Goal: Task Accomplishment & Management: Manage account settings

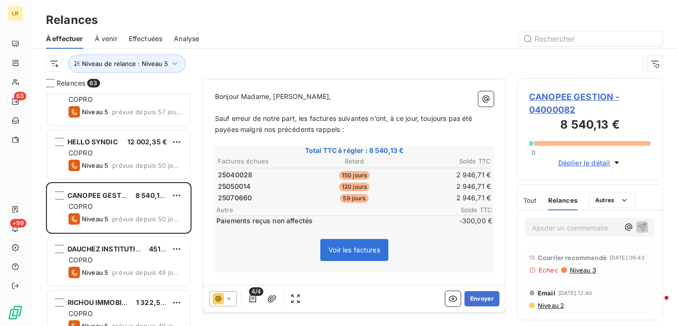
click at [578, 274] on span "Niveau 3" at bounding box center [581, 271] width 27 height 8
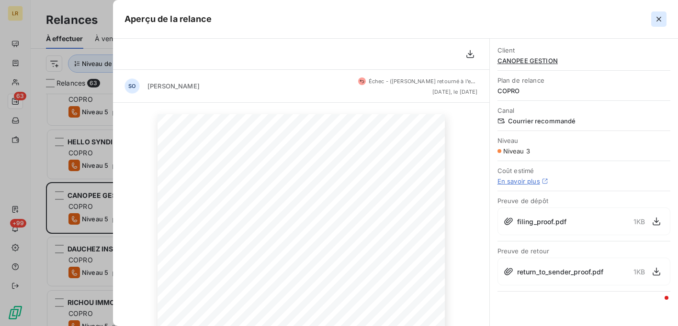
click at [659, 18] on icon "button" at bounding box center [658, 19] width 5 height 5
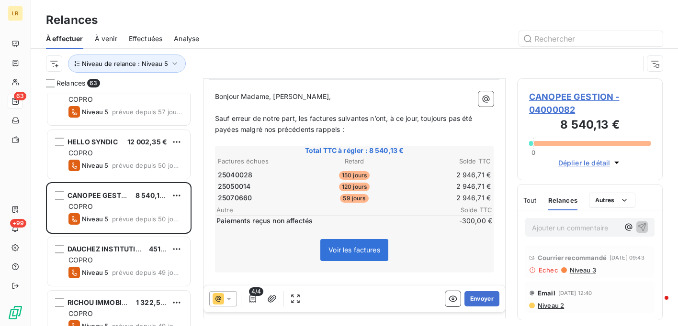
click at [227, 299] on icon at bounding box center [229, 299] width 10 height 10
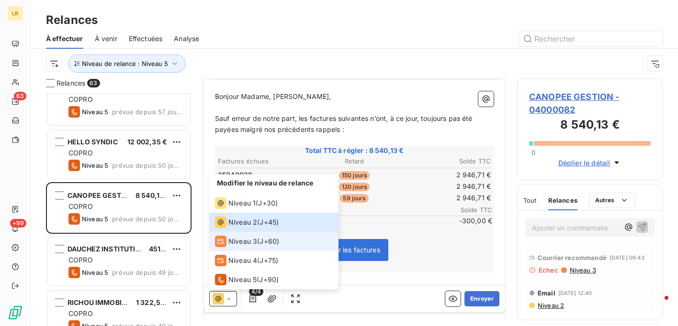
click at [232, 239] on span "Niveau 3" at bounding box center [242, 242] width 29 height 10
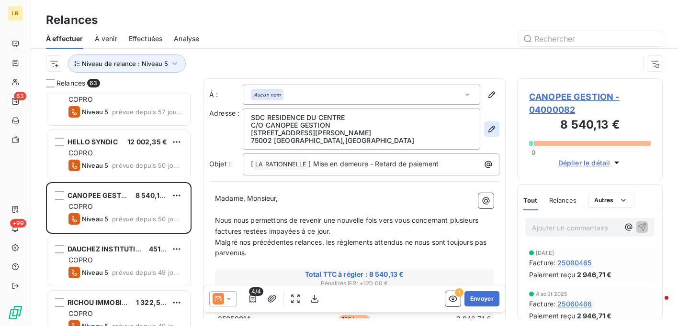
click at [487, 127] on icon "button" at bounding box center [492, 129] width 10 height 10
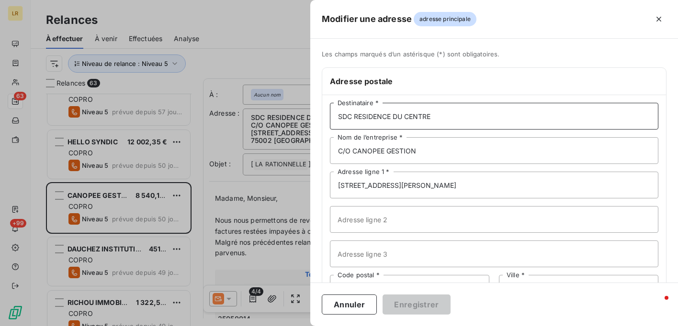
click at [442, 114] on input "SDC RESIDENCE DU CENTRE" at bounding box center [494, 116] width 328 height 27
click at [426, 152] on input "C/O CANOPEE GESTION" at bounding box center [494, 150] width 328 height 27
click at [431, 186] on input "[STREET_ADDRESS][PERSON_NAME]" at bounding box center [494, 185] width 328 height 27
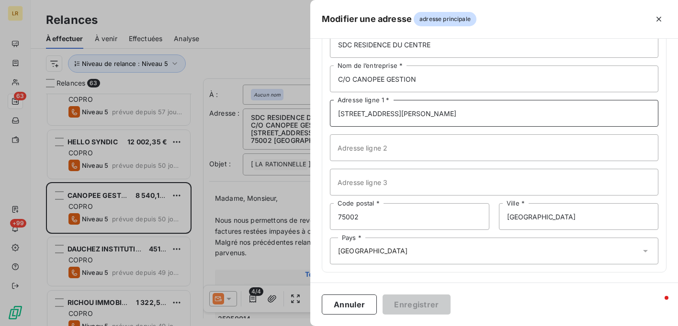
scroll to position [72, 0]
click at [289, 189] on div at bounding box center [339, 163] width 678 height 326
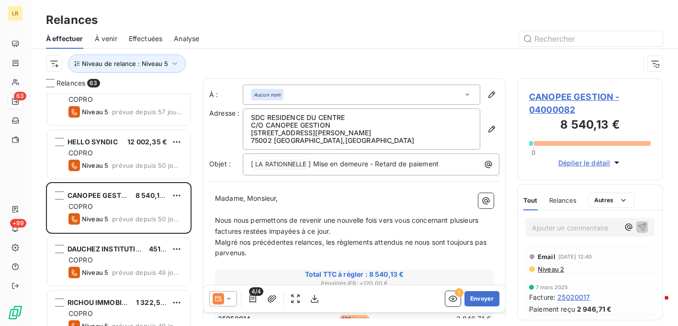
scroll to position [287, 0]
click at [570, 199] on span "Relances" at bounding box center [562, 201] width 27 height 8
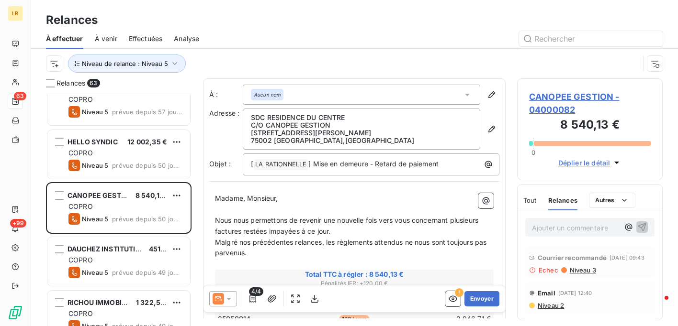
click at [578, 272] on span "Niveau 3" at bounding box center [581, 271] width 27 height 8
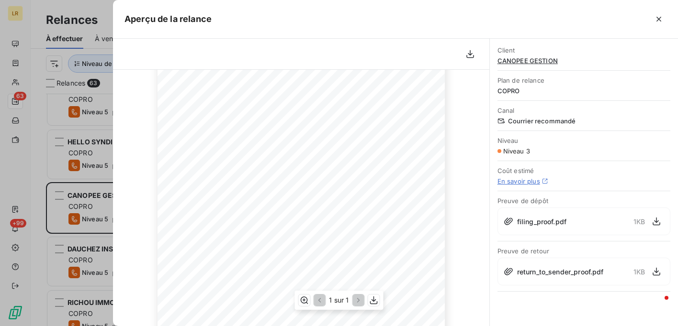
scroll to position [96, 0]
click at [655, 19] on icon "button" at bounding box center [659, 19] width 10 height 10
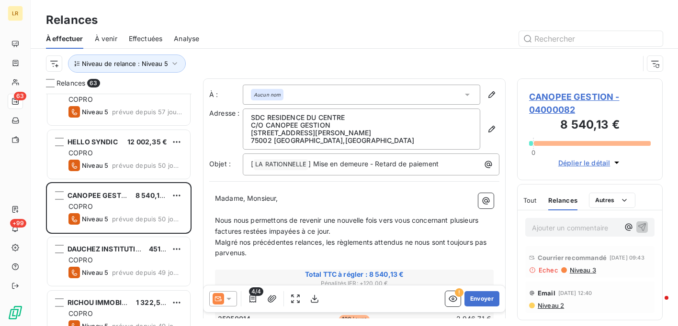
click at [662, 13] on div "Relances" at bounding box center [354, 19] width 647 height 17
click at [230, 297] on icon at bounding box center [229, 299] width 10 height 10
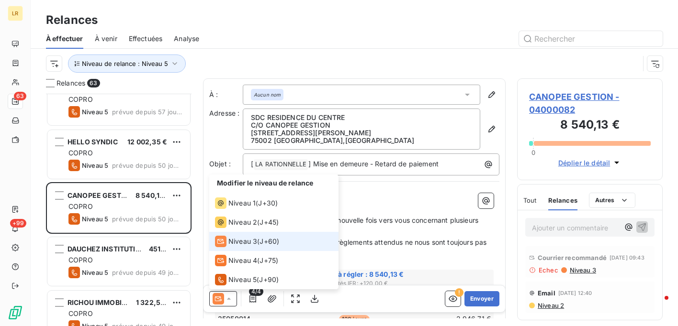
click at [237, 241] on span "Niveau 3" at bounding box center [242, 242] width 29 height 10
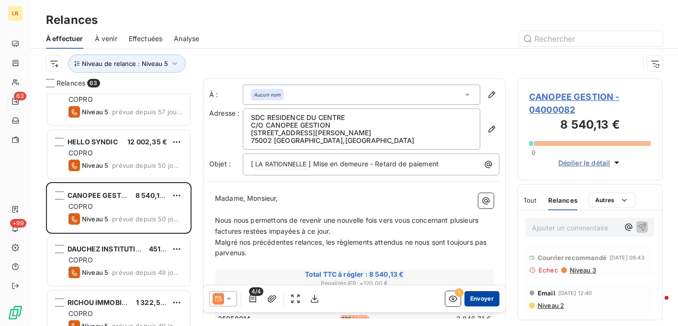
click at [481, 297] on button "Envoyer" at bounding box center [481, 298] width 35 height 15
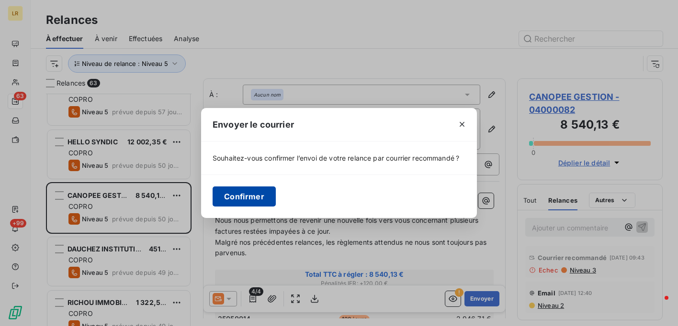
click at [253, 193] on button "Confirmer" at bounding box center [243, 197] width 63 height 20
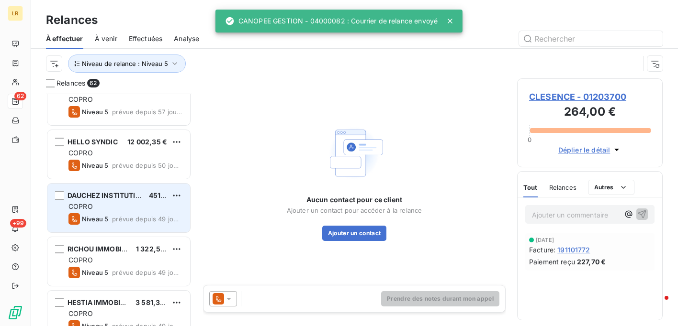
click at [104, 200] on div "DAUCHEZ INSTITUTIONNEL CARDIF 451,05 € COPRO Niveau 5 prévue depuis 49 jours" at bounding box center [118, 208] width 143 height 49
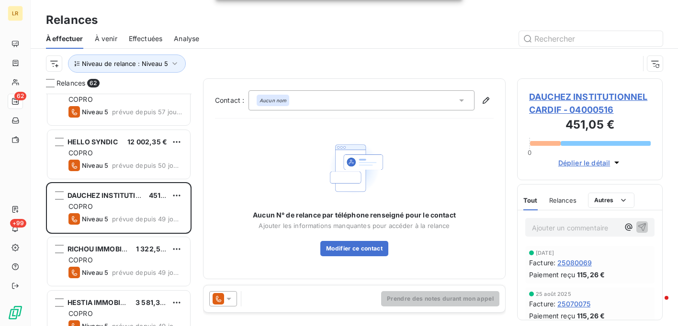
click at [229, 296] on icon at bounding box center [229, 299] width 10 height 10
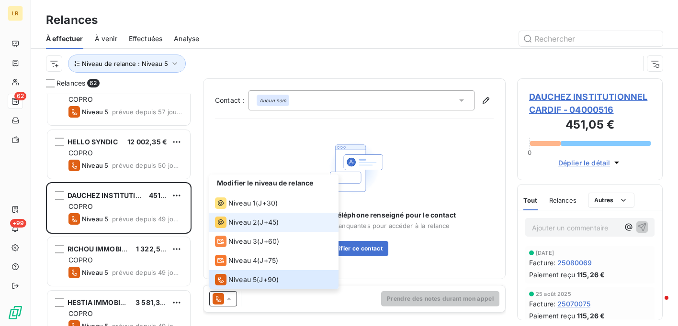
click at [234, 224] on span "Niveau 2" at bounding box center [242, 223] width 29 height 10
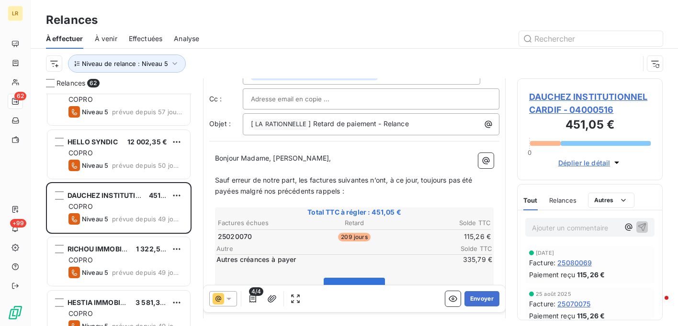
scroll to position [96, 0]
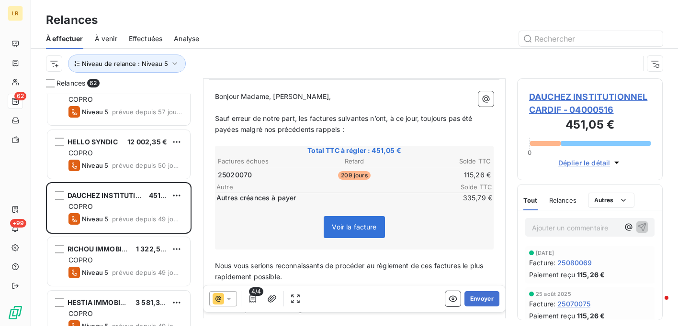
click at [567, 200] on span "Relances" at bounding box center [562, 201] width 27 height 8
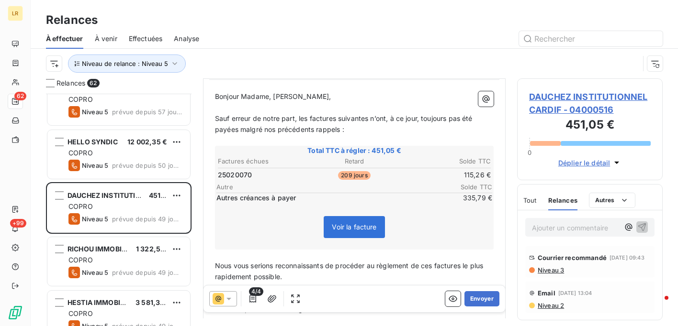
scroll to position [2, 0]
click at [540, 273] on span "Niveau 3" at bounding box center [549, 271] width 27 height 8
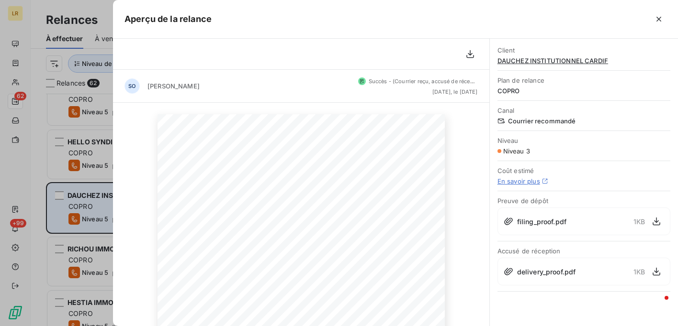
click at [79, 200] on div at bounding box center [339, 163] width 678 height 326
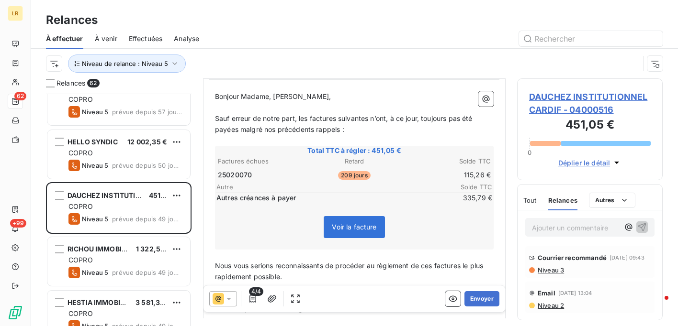
click at [660, 9] on div "Relances À effectuer À venir Effectuées Analyse Niveau de relance : Niveau 5" at bounding box center [354, 39] width 647 height 78
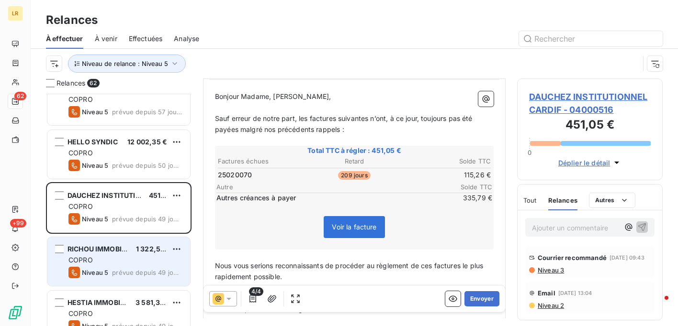
click at [142, 256] on div "COPRO" at bounding box center [125, 261] width 114 height 10
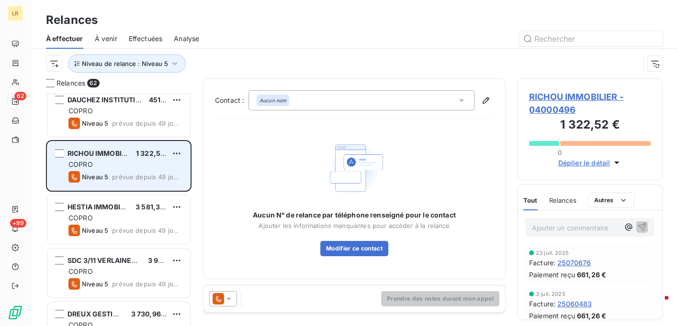
scroll to position [431, 0]
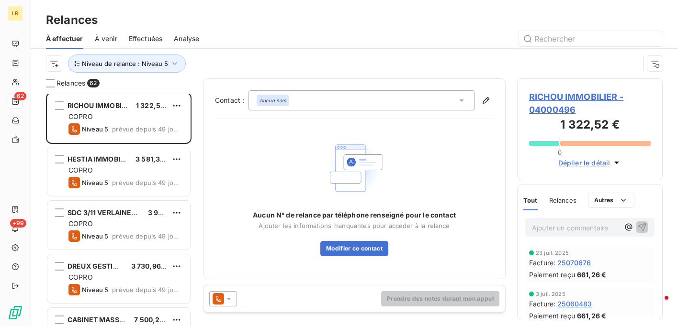
drag, startPoint x: 232, startPoint y: 298, endPoint x: 230, endPoint y: 290, distance: 8.4
click at [232, 298] on icon at bounding box center [229, 299] width 10 height 10
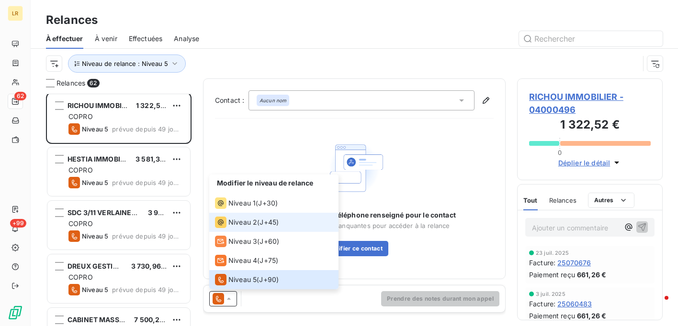
click at [229, 219] on span "Niveau 2" at bounding box center [242, 223] width 29 height 10
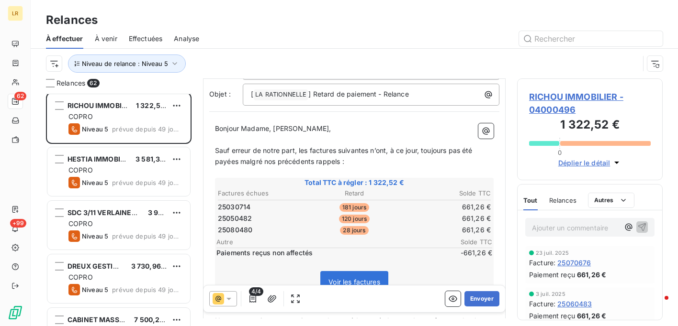
scroll to position [96, 0]
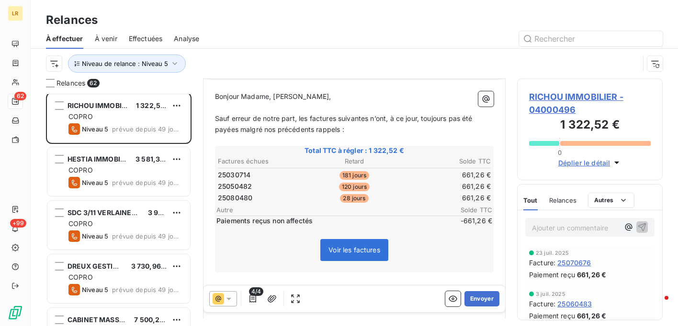
click at [558, 197] on span "Relances" at bounding box center [562, 201] width 27 height 8
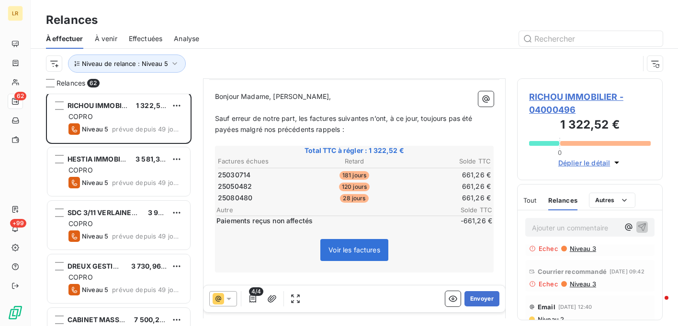
scroll to position [45, 0]
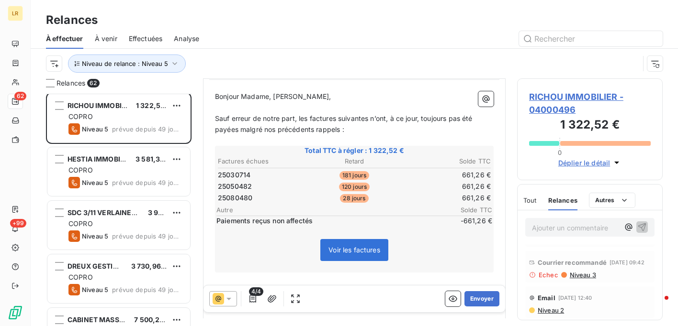
click at [576, 272] on span "Niveau 3" at bounding box center [581, 275] width 27 height 8
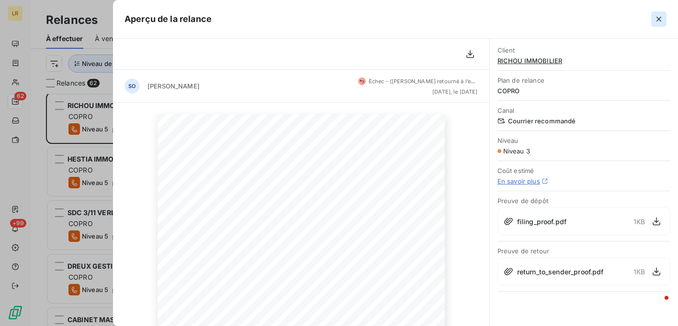
click at [659, 19] on icon "button" at bounding box center [658, 19] width 5 height 5
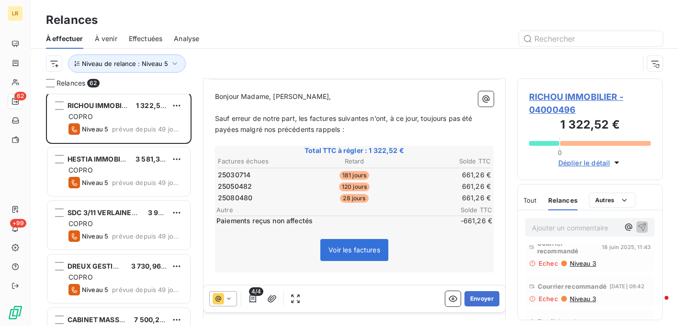
scroll to position [0, 0]
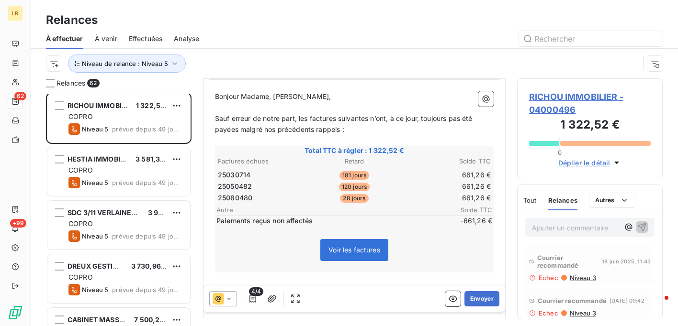
click at [574, 277] on span "Niveau 3" at bounding box center [581, 278] width 27 height 8
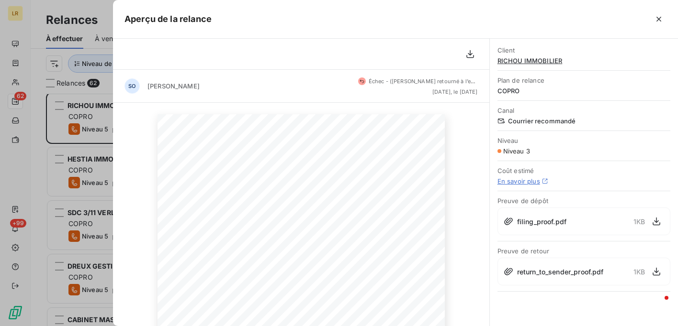
click at [659, 15] on icon "button" at bounding box center [659, 19] width 10 height 10
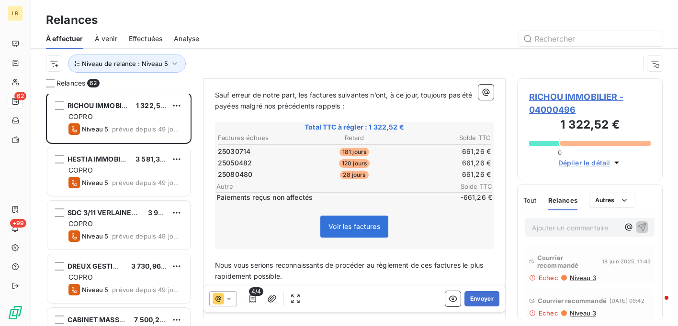
scroll to position [96, 0]
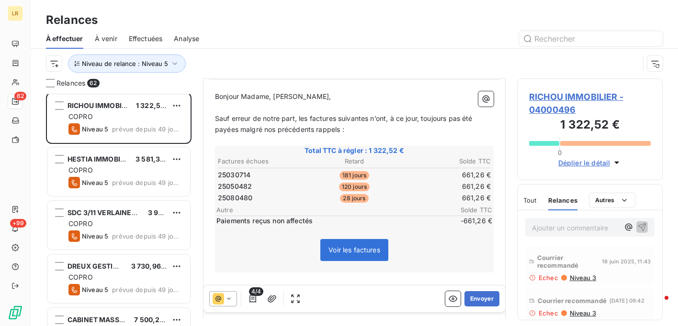
click at [581, 277] on span "Niveau 3" at bounding box center [581, 278] width 27 height 8
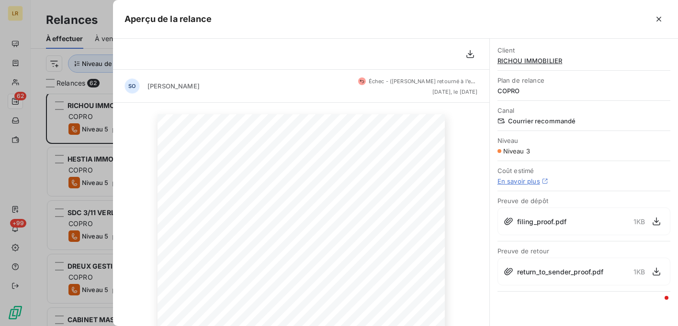
click at [658, 20] on icon "button" at bounding box center [659, 19] width 10 height 10
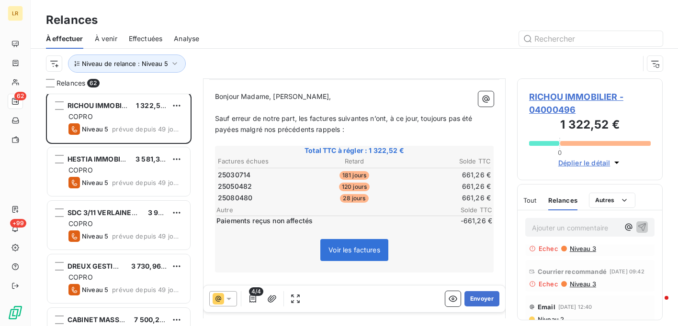
scroll to position [45, 0]
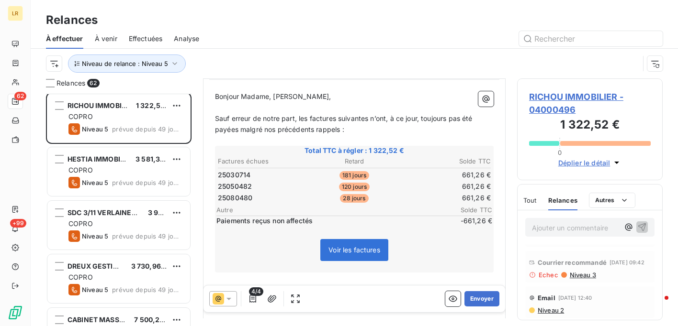
click at [580, 273] on span "Niveau 3" at bounding box center [581, 275] width 27 height 8
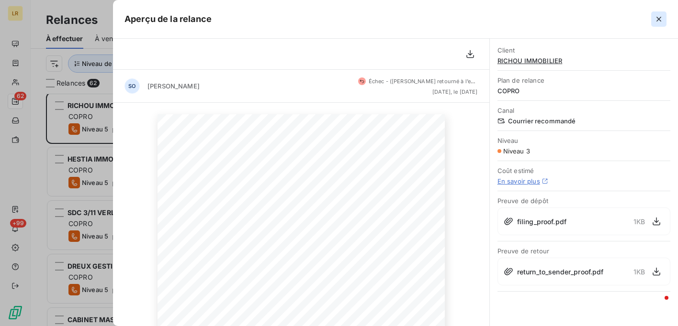
click at [658, 19] on icon "button" at bounding box center [658, 19] width 5 height 5
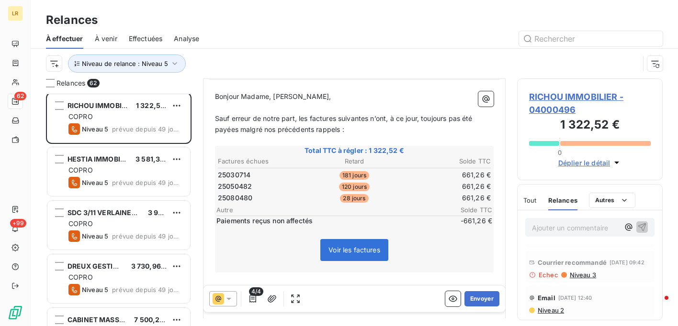
click at [231, 297] on icon at bounding box center [229, 299] width 10 height 10
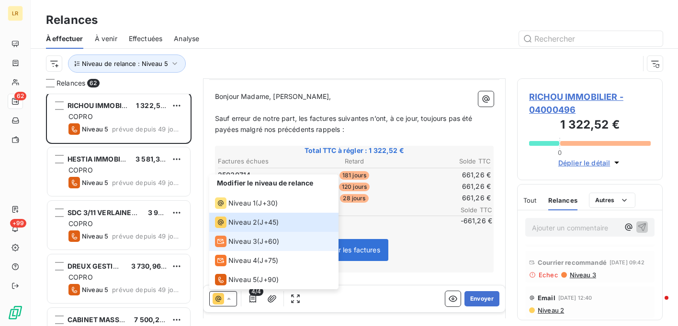
click at [242, 241] on span "Niveau 3" at bounding box center [242, 242] width 29 height 10
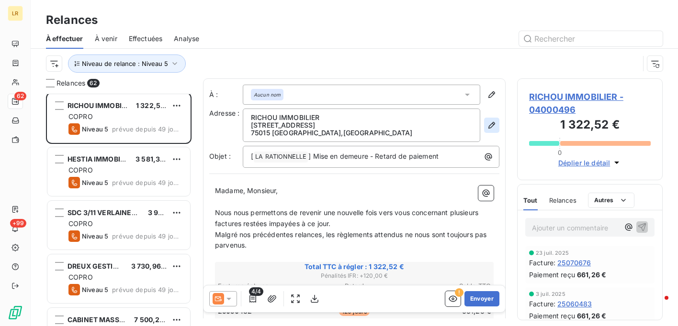
click at [487, 126] on icon "button" at bounding box center [492, 126] width 10 height 10
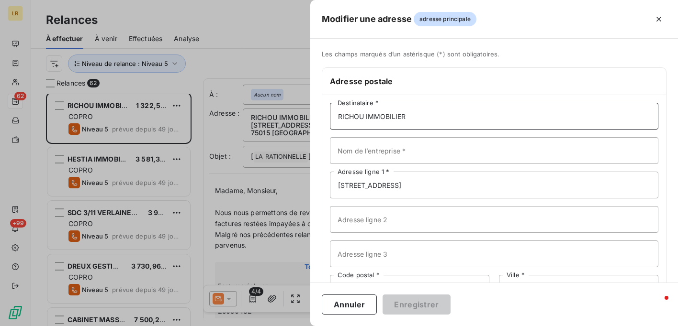
click at [434, 114] on input "RICHOU IMMOBILIER" at bounding box center [494, 116] width 328 height 27
paste input "RICHOU IMMOBILIER [STREET_ADDRESS]"
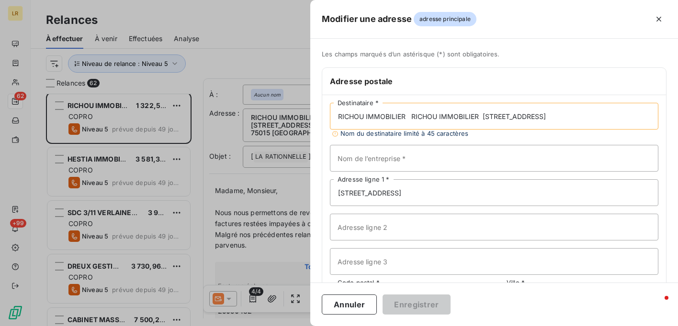
drag, startPoint x: 413, startPoint y: 114, endPoint x: 649, endPoint y: 124, distance: 236.1
click at [649, 124] on input "RICHOU IMMOBILIER RICHOU IMMOBILIER [STREET_ADDRESS]" at bounding box center [494, 116] width 328 height 27
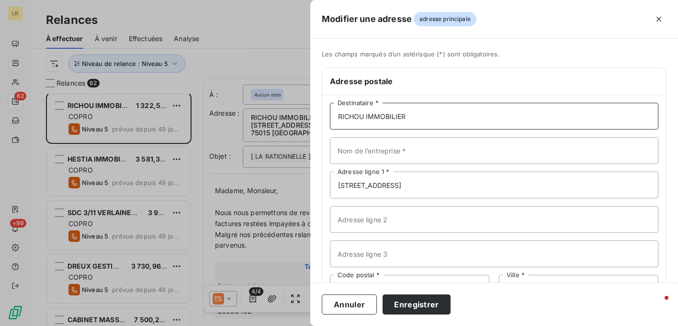
type input "RICHOU IMMOBILIER"
click at [314, 183] on div "Les champs marqués d’un astérisque (*) sont obligatoires. Adresse postale RICHO…" at bounding box center [493, 203] width 367 height 306
click at [297, 179] on div at bounding box center [339, 163] width 678 height 326
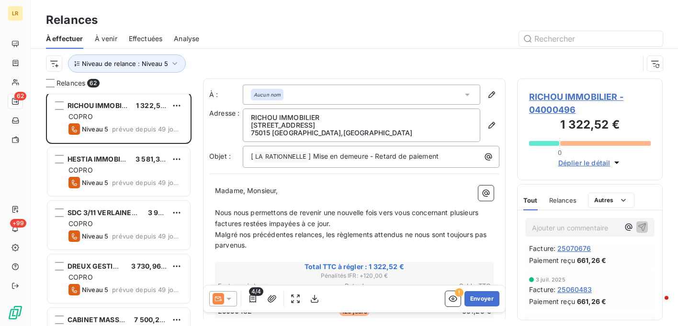
scroll to position [0, 0]
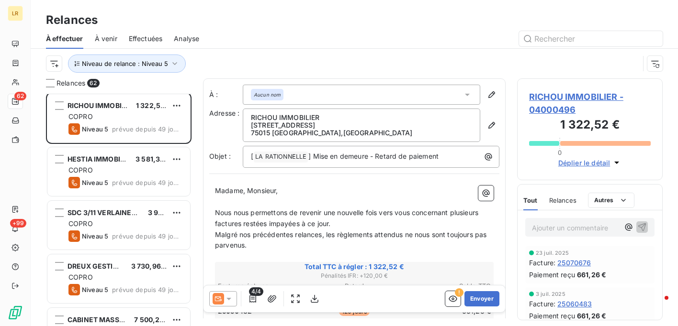
click at [565, 199] on span "Relances" at bounding box center [562, 201] width 27 height 8
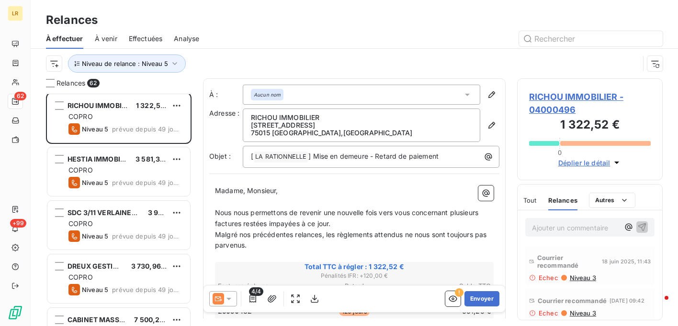
click at [576, 273] on div "Courrier recommandé [DATE] 11:43 Echec Niveau 3" at bounding box center [590, 266] width 122 height 32
click at [576, 279] on span "Niveau 3" at bounding box center [581, 278] width 27 height 8
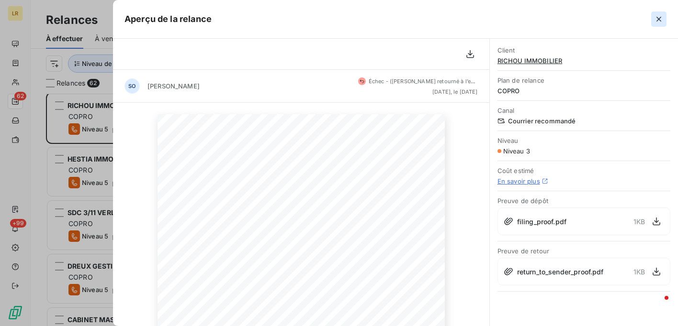
click at [657, 19] on icon "button" at bounding box center [659, 19] width 10 height 10
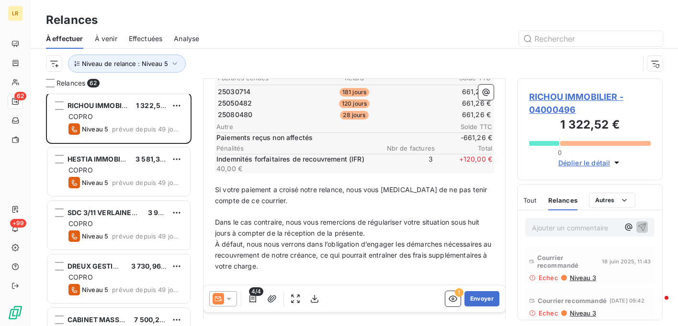
scroll to position [191, 0]
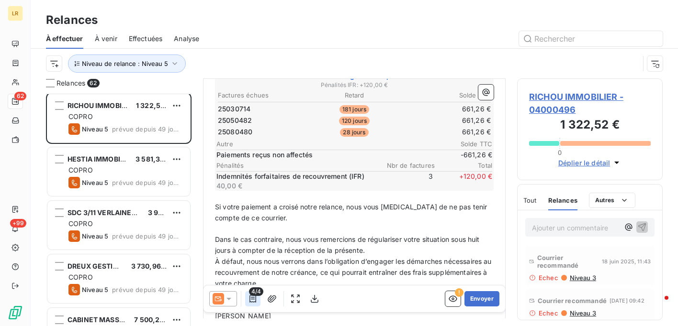
click at [251, 297] on icon "button" at bounding box center [253, 299] width 10 height 10
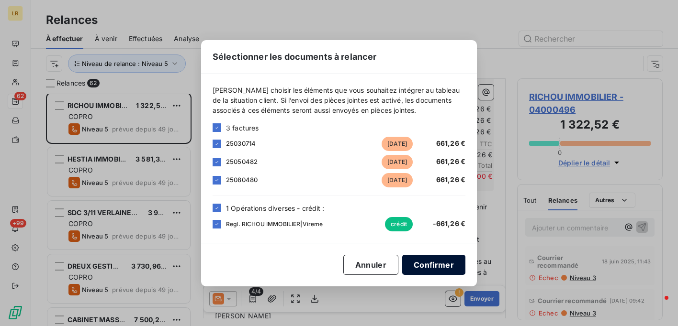
click at [433, 263] on button "Confirmer" at bounding box center [433, 265] width 63 height 20
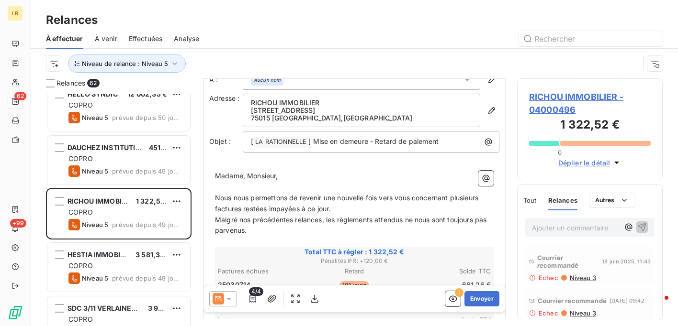
scroll to position [0, 0]
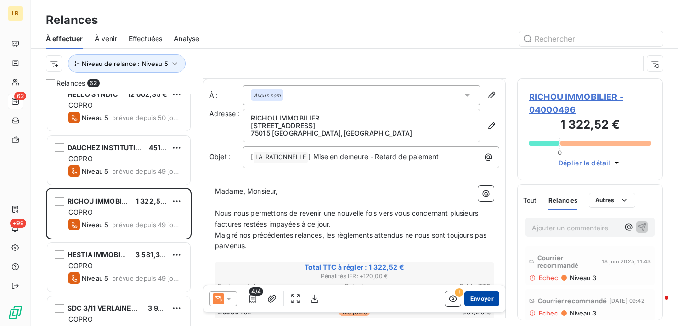
click at [476, 297] on button "Envoyer" at bounding box center [481, 298] width 35 height 15
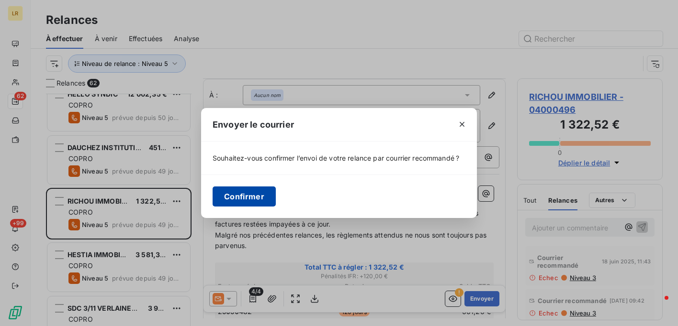
click at [237, 193] on button "Confirmer" at bounding box center [243, 197] width 63 height 20
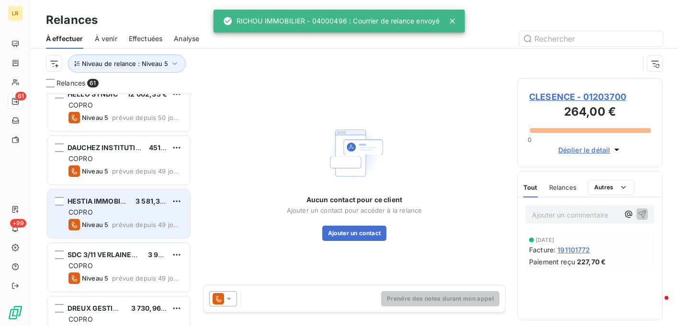
click at [134, 212] on div "COPRO" at bounding box center [125, 213] width 114 height 10
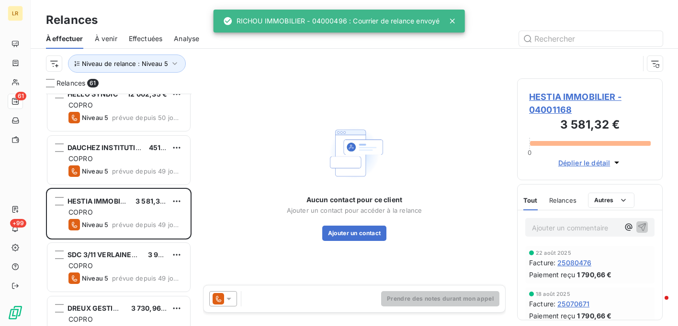
click at [231, 298] on icon at bounding box center [229, 299] width 10 height 10
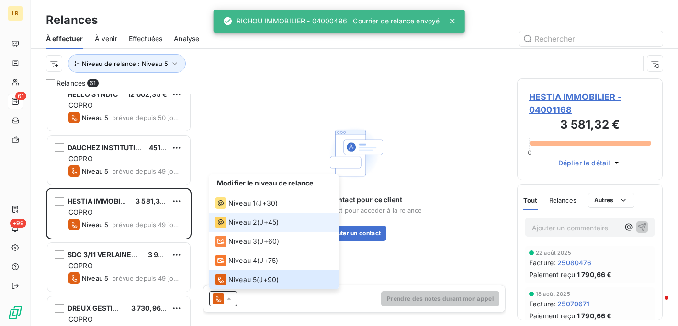
click at [245, 225] on span "Niveau 2" at bounding box center [242, 223] width 29 height 10
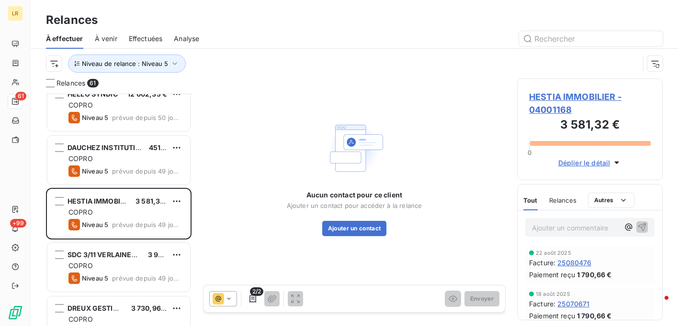
click at [557, 201] on span "Relances" at bounding box center [562, 201] width 27 height 8
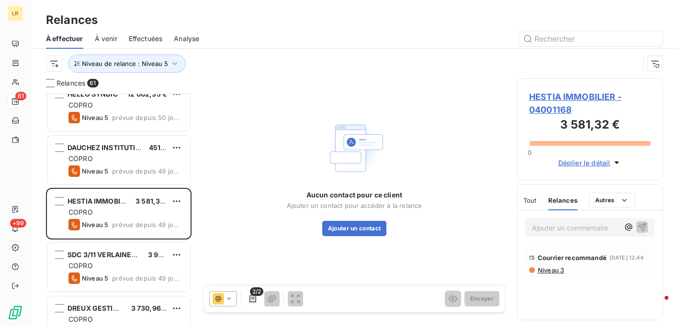
click at [547, 274] on span "Niveau 3" at bounding box center [549, 271] width 27 height 8
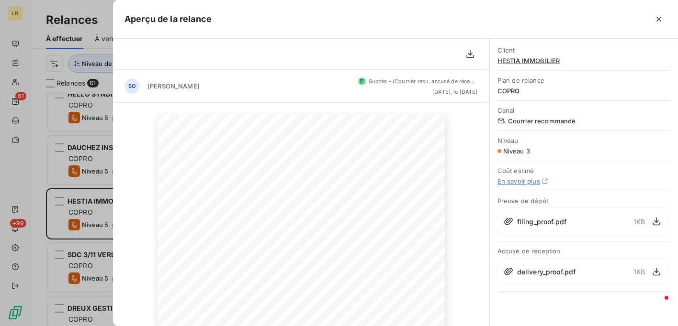
click at [547, 277] on div "delivery_proof.pdf 1 KB" at bounding box center [583, 272] width 173 height 28
drag, startPoint x: 658, startPoint y: 19, endPoint x: 589, endPoint y: 60, distance: 81.1
click at [657, 19] on icon "button" at bounding box center [658, 19] width 5 height 5
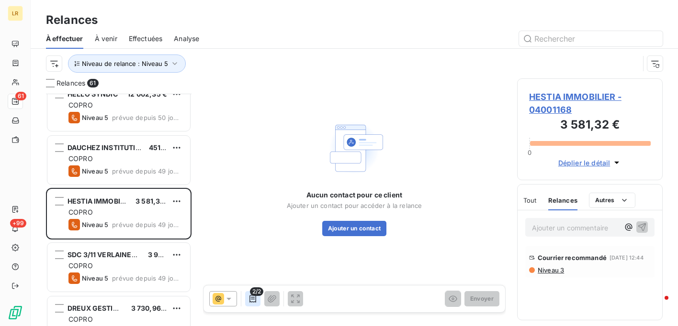
click at [251, 299] on icon "button" at bounding box center [252, 299] width 7 height 8
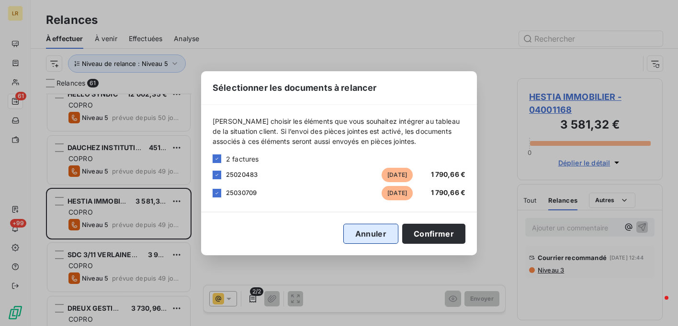
click at [357, 239] on button "Annuler" at bounding box center [370, 234] width 55 height 20
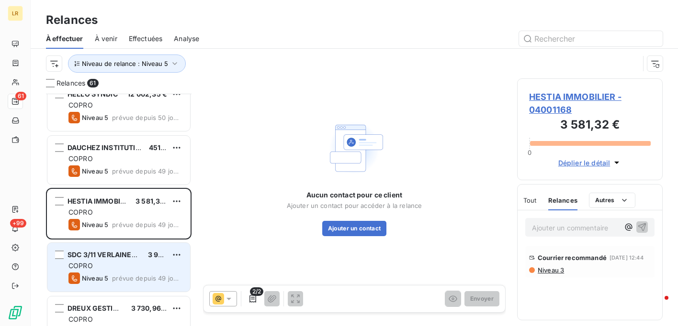
drag, startPoint x: 124, startPoint y: 264, endPoint x: 118, endPoint y: 254, distance: 11.8
click at [121, 262] on div "COPRO" at bounding box center [125, 266] width 114 height 10
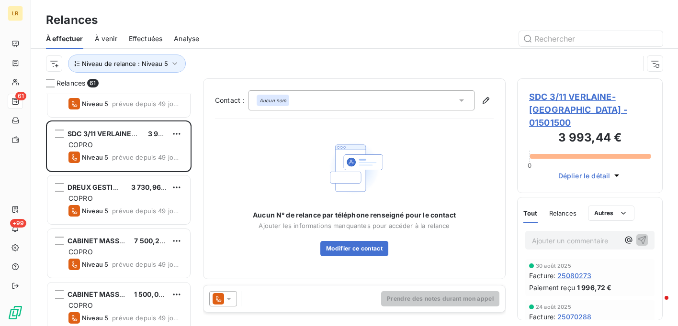
scroll to position [479, 0]
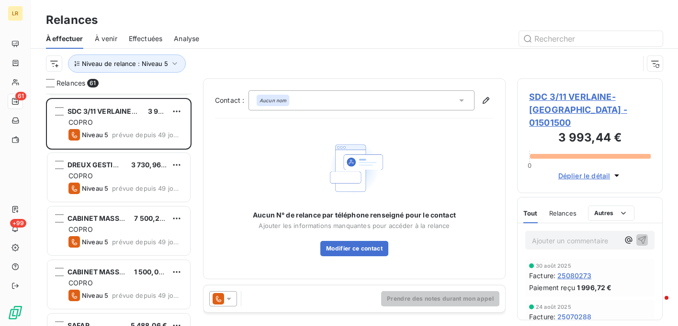
click at [229, 296] on icon at bounding box center [229, 299] width 10 height 10
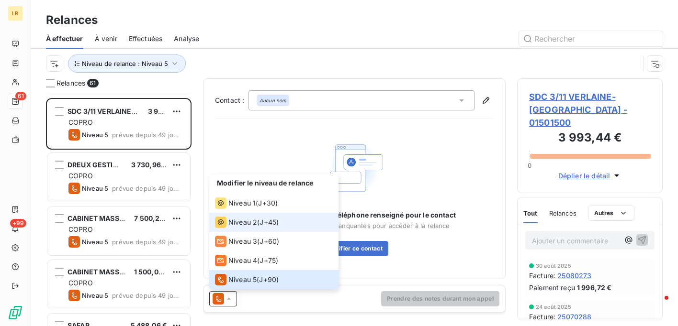
click at [228, 225] on div "Niveau 2" at bounding box center [236, 222] width 42 height 11
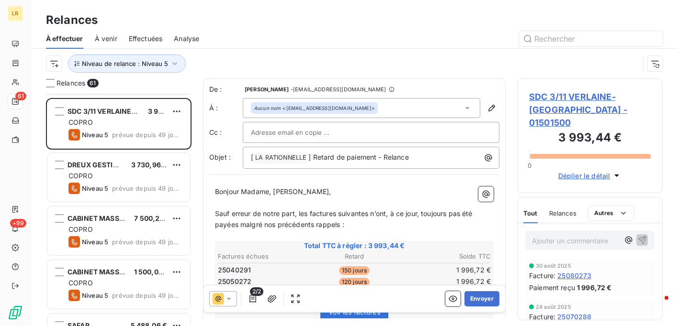
scroll to position [48, 0]
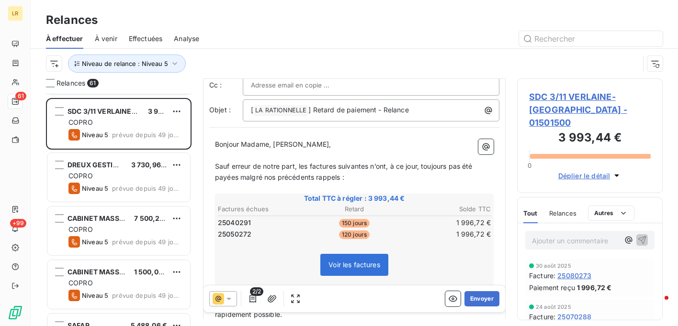
click at [560, 210] on span "Relances" at bounding box center [562, 214] width 27 height 8
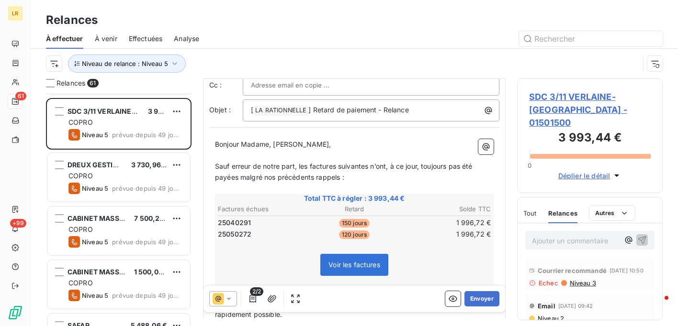
click at [582, 279] on span "Niveau 3" at bounding box center [581, 283] width 27 height 8
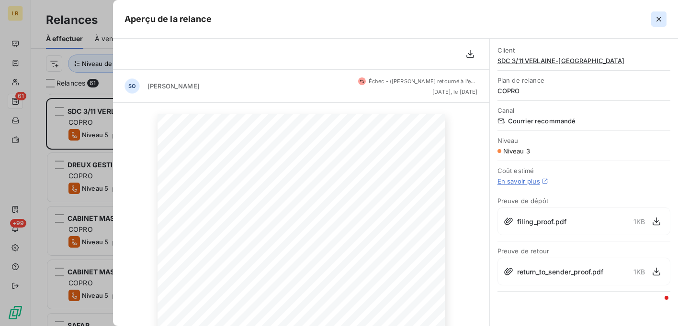
click at [660, 19] on icon "button" at bounding box center [659, 19] width 10 height 10
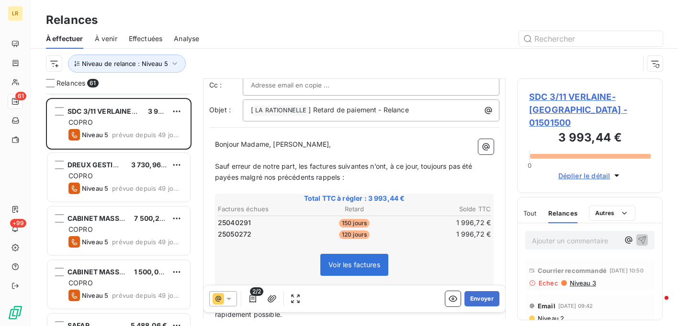
click at [228, 295] on icon at bounding box center [229, 299] width 10 height 10
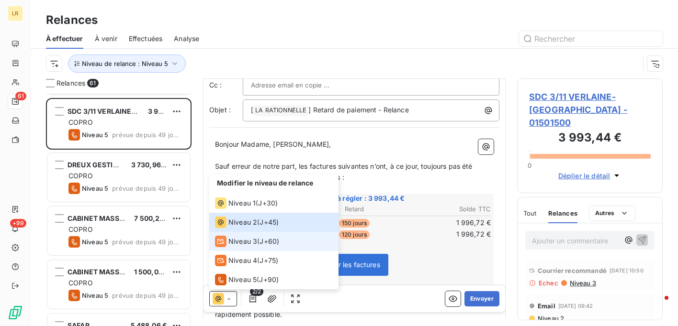
click at [239, 242] on span "Niveau 3" at bounding box center [242, 242] width 29 height 10
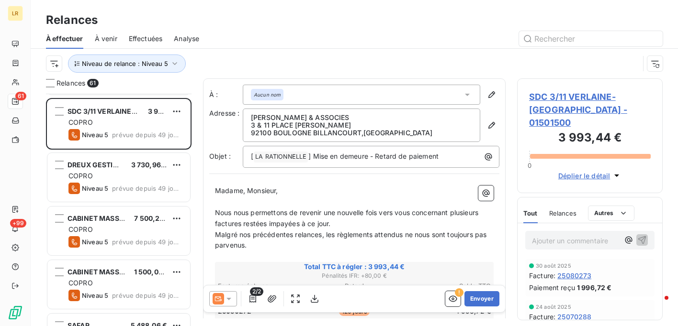
click at [445, 120] on p "[PERSON_NAME] & ASSOCIES" at bounding box center [361, 118] width 221 height 8
click at [488, 123] on icon "button" at bounding box center [491, 125] width 7 height 7
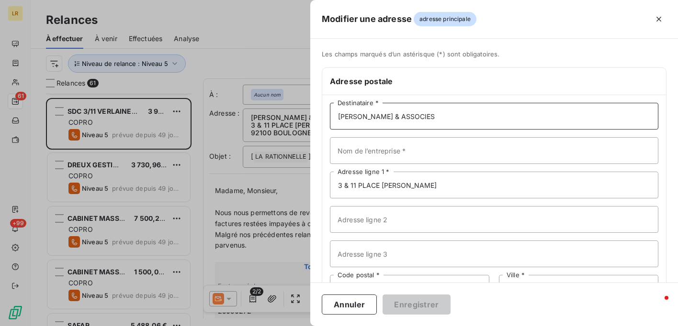
click at [442, 117] on input "[PERSON_NAME] & ASSOCIES" at bounding box center [494, 116] width 328 height 27
paste input "SDC 3/11 VERLAINE - BOULOGNE C/o CABINET OGIM [STREET_ADDRESS]"
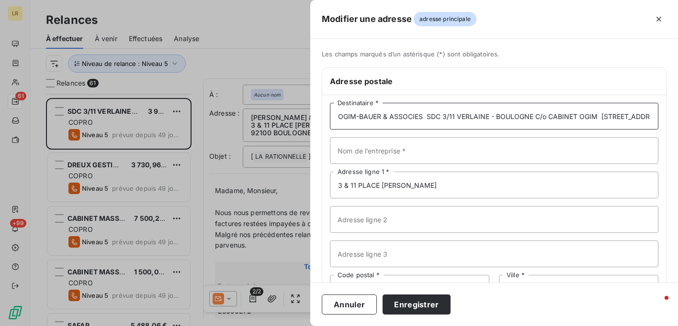
scroll to position [0, 61]
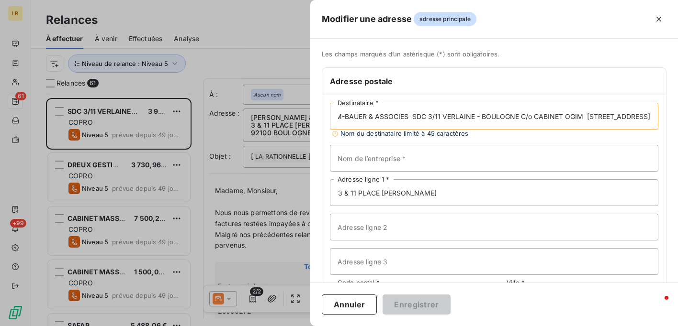
drag, startPoint x: 370, startPoint y: 117, endPoint x: 375, endPoint y: 116, distance: 4.9
click at [370, 117] on input "OGIM-BAUER & ASSOCIES SDC 3/11 VERLAINE - BOULOGNE C/o CABINET OGIM [STREET_ADD…" at bounding box center [494, 116] width 328 height 27
click at [427, 115] on input "OGIM-BAUER & ASSOCIES SDC 3/11 VERLAINE - BOULOGNE C/o CABINET OGIM [STREET_ADD…" at bounding box center [494, 116] width 328 height 27
drag, startPoint x: 444, startPoint y: 115, endPoint x: 505, endPoint y: 115, distance: 60.8
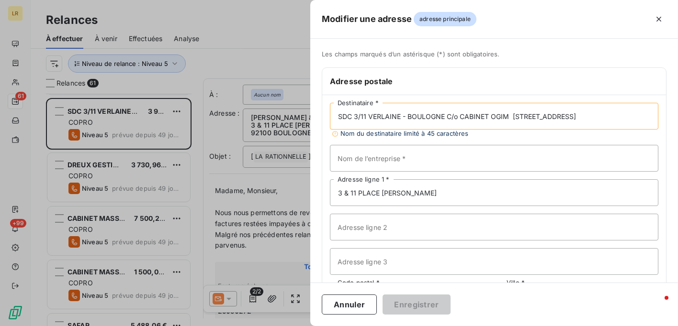
click at [508, 115] on input "SDC 3/11 VERLAINE - BOULOGNE C/o CABINET OGIM [STREET_ADDRESS]" at bounding box center [494, 116] width 328 height 27
type input "SDC 3/11 VERLAINE - BOULOGNE [STREET_ADDRESS]"
click at [356, 162] on input "Nom de l’entreprise *" at bounding box center [494, 158] width 328 height 27
paste input "C/o CABINET OGIM"
type input "C/o CABINET OGIM"
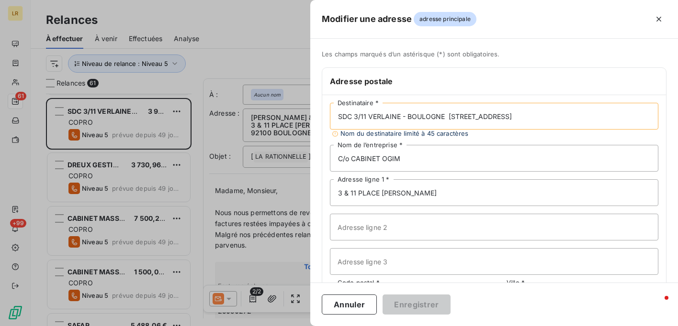
drag, startPoint x: 447, startPoint y: 116, endPoint x: 507, endPoint y: 118, distance: 59.9
click at [507, 118] on input "SDC 3/11 VERLAINE - BOULOGNE [STREET_ADDRESS]" at bounding box center [494, 116] width 328 height 27
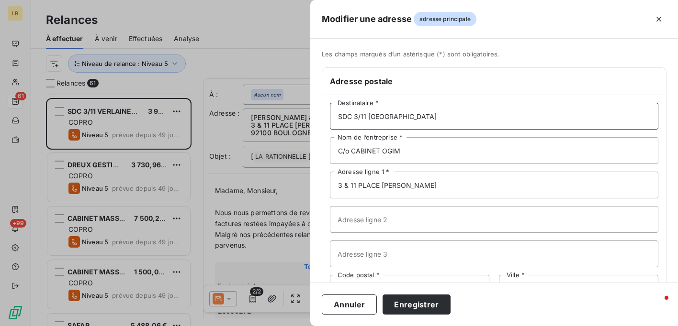
type input "SDC 3/11 [GEOGRAPHIC_DATA]"
drag, startPoint x: 410, startPoint y: 187, endPoint x: 335, endPoint y: 185, distance: 74.7
click at [335, 185] on input "3 & 11 PLACE [PERSON_NAME]" at bounding box center [494, 185] width 328 height 27
paste input "[STREET_ADDRESS]"
type input "[STREET_ADDRESS]"
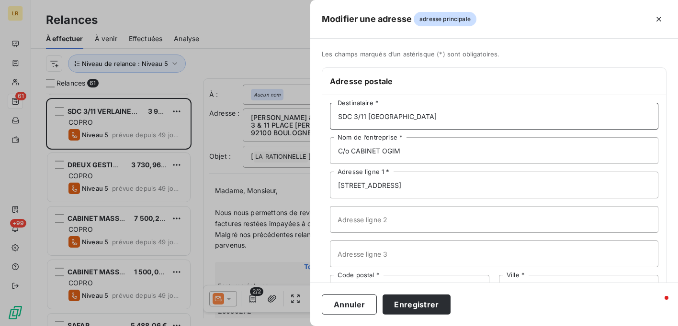
drag, startPoint x: 449, startPoint y: 115, endPoint x: 504, endPoint y: 115, distance: 55.0
click at [504, 115] on input "SDC 3/11 [GEOGRAPHIC_DATA]" at bounding box center [494, 116] width 328 height 27
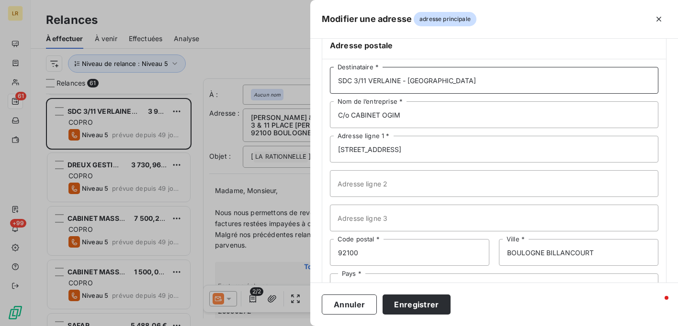
scroll to position [72, 0]
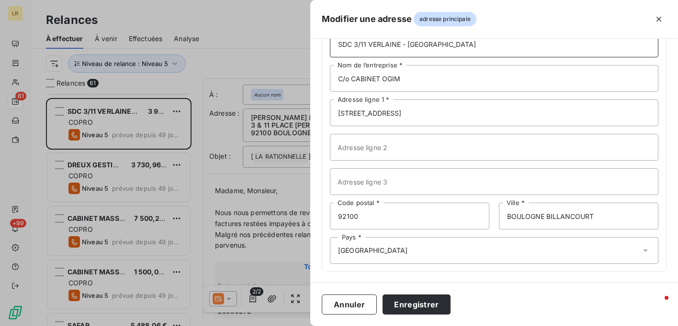
type input "SDC 3/11 VERLAINE - [GEOGRAPHIC_DATA]"
drag, startPoint x: 333, startPoint y: 210, endPoint x: 400, endPoint y: 213, distance: 67.1
click at [397, 213] on input "92100" at bounding box center [409, 216] width 159 height 27
type input "75007"
drag, startPoint x: 490, startPoint y: 208, endPoint x: 452, endPoint y: 193, distance: 41.5
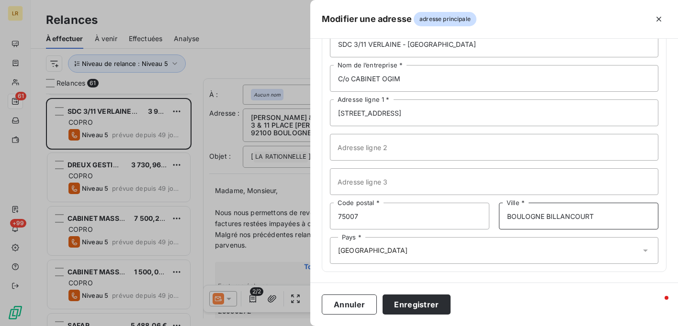
click at [442, 201] on div "SDC 3/11 VERLAINE - BOULOGNE Destinataire * C/o CABINET OGIM Nom de l’entrepris…" at bounding box center [494, 147] width 344 height 249
type input "[GEOGRAPHIC_DATA]"
click at [424, 305] on button "Enregistrer" at bounding box center [416, 305] width 68 height 20
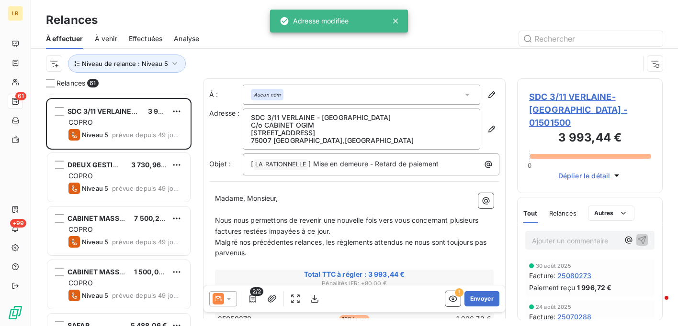
click at [345, 133] on p "[STREET_ADDRESS]" at bounding box center [361, 133] width 221 height 8
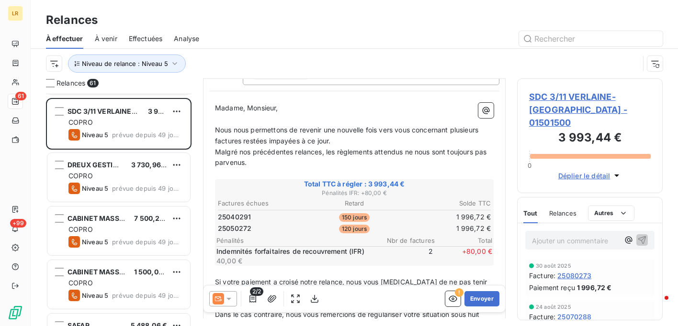
scroll to position [96, 0]
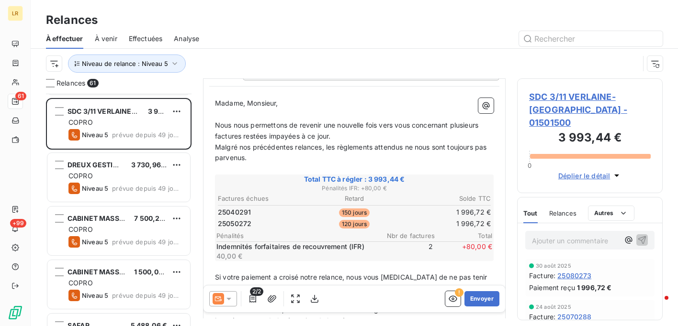
drag, startPoint x: 557, startPoint y: 196, endPoint x: 558, endPoint y: 201, distance: 4.8
click at [558, 210] on span "Relances" at bounding box center [562, 214] width 27 height 8
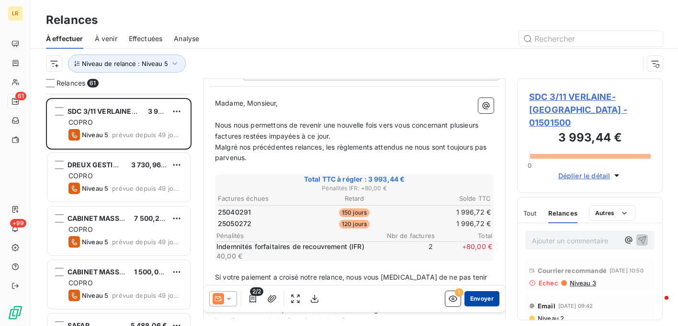
click at [469, 298] on button "Envoyer" at bounding box center [481, 298] width 35 height 15
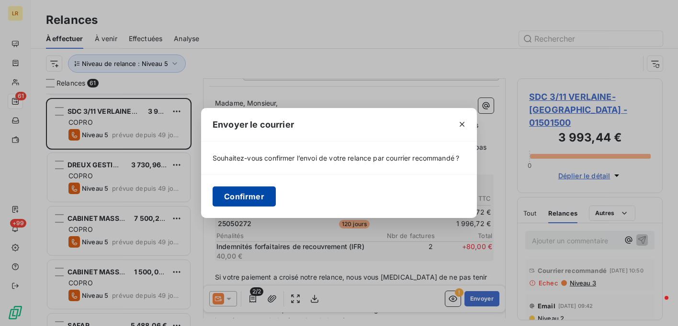
click at [253, 197] on button "Confirmer" at bounding box center [243, 197] width 63 height 20
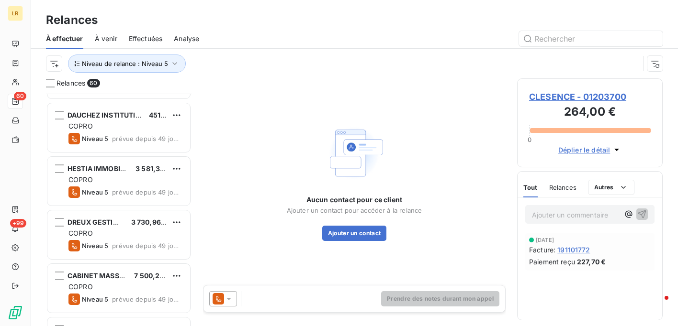
scroll to position [383, 0]
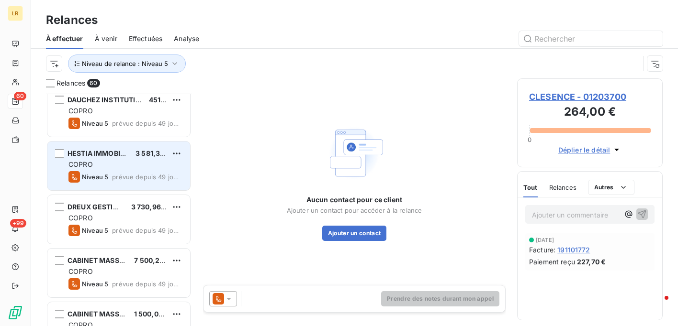
click at [122, 165] on div "COPRO" at bounding box center [125, 165] width 114 height 10
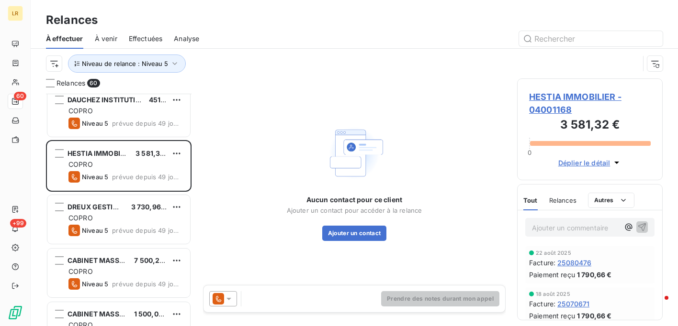
click at [227, 299] on icon at bounding box center [228, 299] width 5 height 2
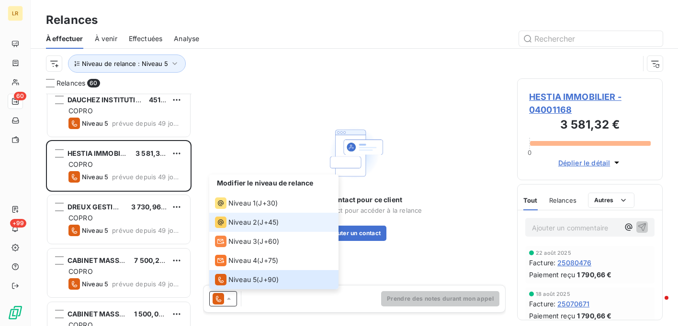
click at [232, 225] on span "Niveau 2" at bounding box center [242, 223] width 29 height 10
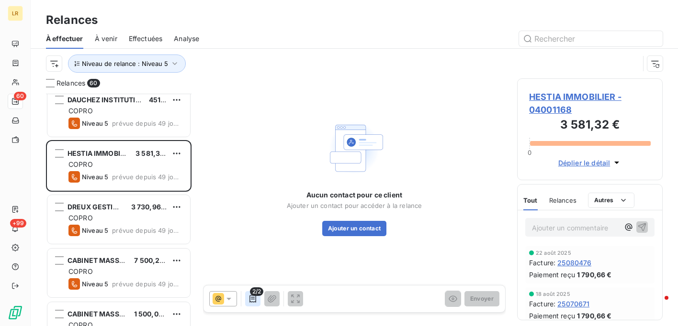
click at [249, 297] on icon "button" at bounding box center [253, 299] width 10 height 10
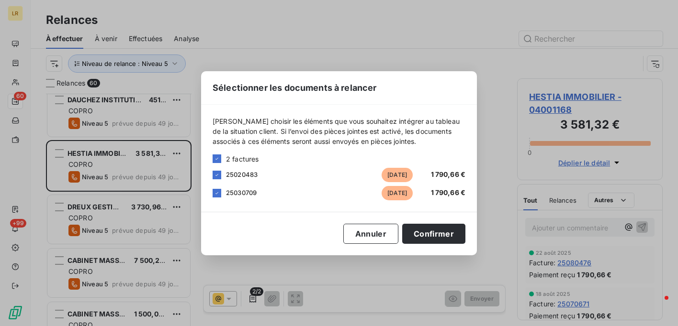
click at [556, 201] on div "Sélectionner les documents à relancer [PERSON_NAME] choisir les éléments que vo…" at bounding box center [339, 163] width 678 height 326
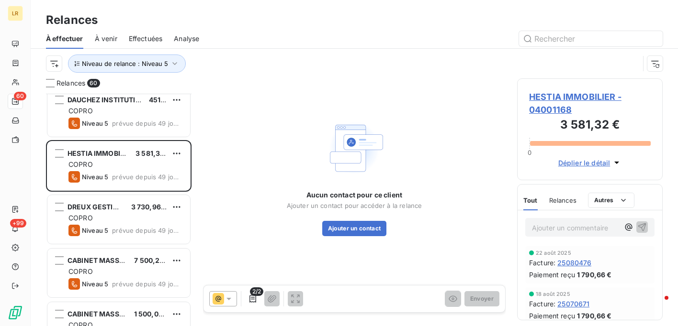
click at [567, 200] on span "Relances" at bounding box center [562, 201] width 27 height 8
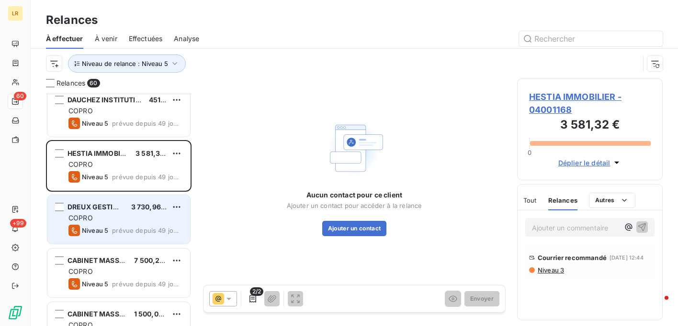
click at [134, 227] on span "prévue depuis 49 jours" at bounding box center [147, 231] width 70 height 8
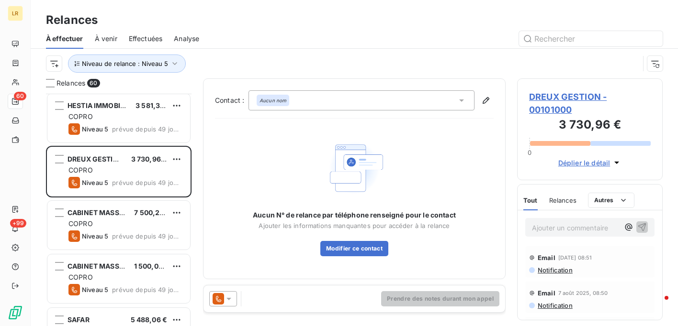
scroll to position [479, 0]
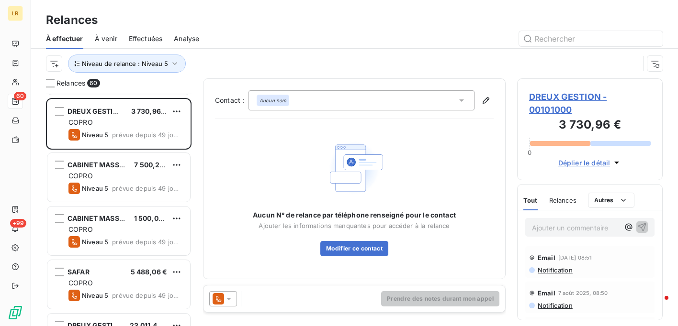
click at [229, 298] on icon at bounding box center [229, 299] width 10 height 10
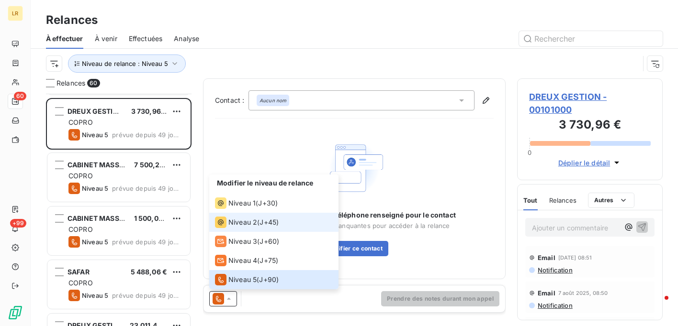
click at [249, 228] on div "Niveau 2" at bounding box center [236, 222] width 42 height 11
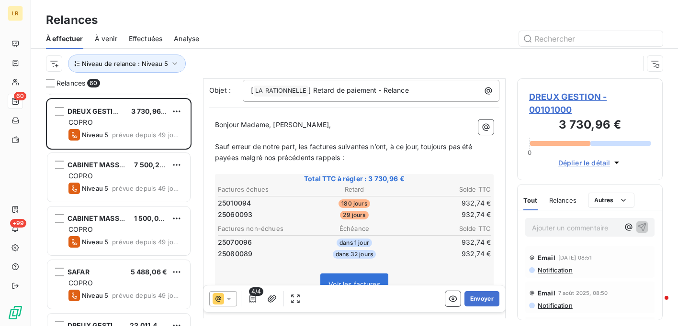
scroll to position [144, 0]
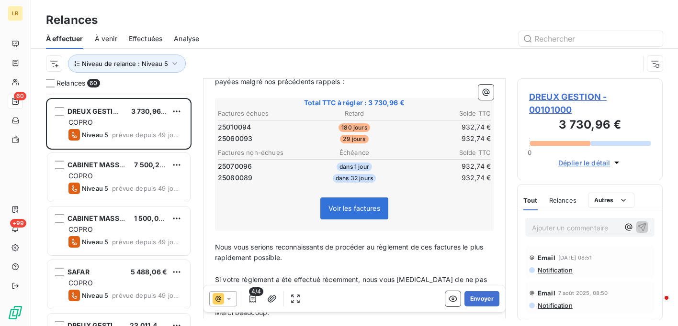
click at [390, 325] on div "Relances 60 DAUCHEZ INSTITUTIONNEL CARDIF 451,05 € COPRO Niveau 5 prévue depuis…" at bounding box center [354, 202] width 647 height 248
click at [563, 195] on div "Relances" at bounding box center [562, 200] width 27 height 20
click at [581, 277] on span "Niveau 3" at bounding box center [581, 273] width 27 height 8
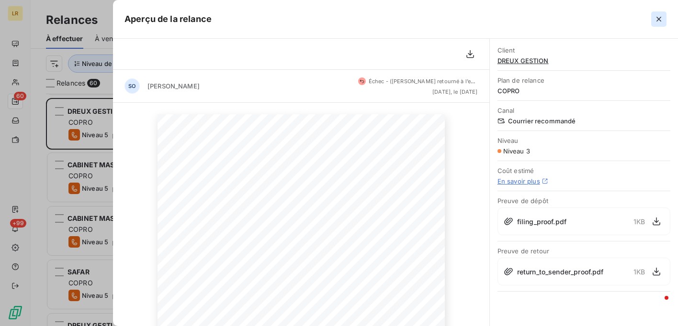
click at [661, 21] on icon "button" at bounding box center [659, 19] width 10 height 10
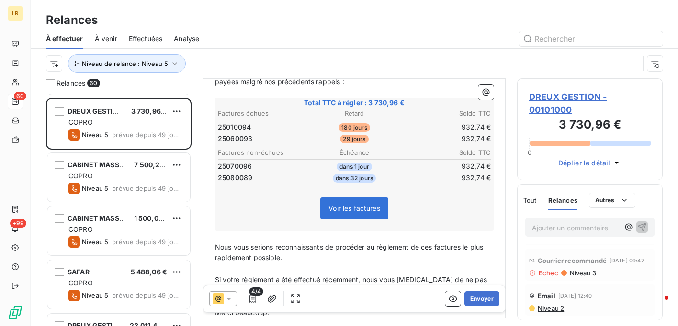
click at [231, 300] on icon at bounding box center [229, 299] width 10 height 10
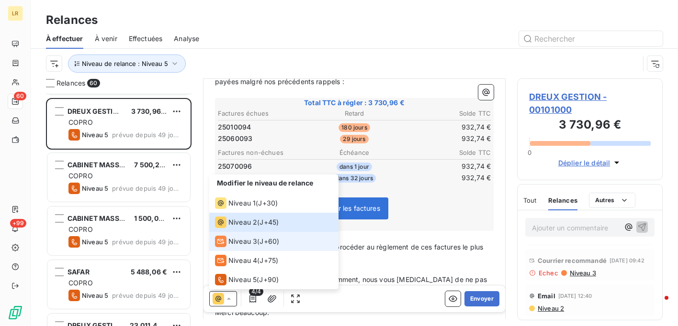
click at [232, 241] on span "Niveau 3" at bounding box center [242, 242] width 29 height 10
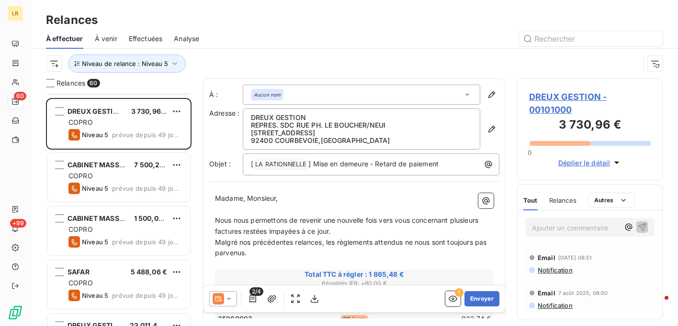
click at [446, 131] on p "[STREET_ADDRESS]" at bounding box center [361, 133] width 221 height 8
click at [488, 130] on icon "button" at bounding box center [491, 129] width 7 height 7
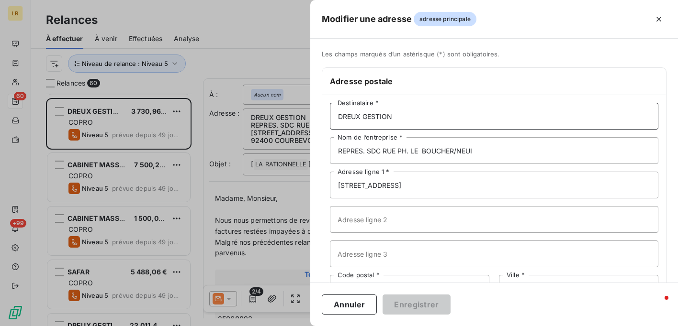
click at [427, 114] on input "DREUX GESTION" at bounding box center [494, 116] width 328 height 27
paste input "DREUX GESTION REPRES. SDC RUE PH. LE BOUCHER/NEUI [STREET_ADDRESS]"
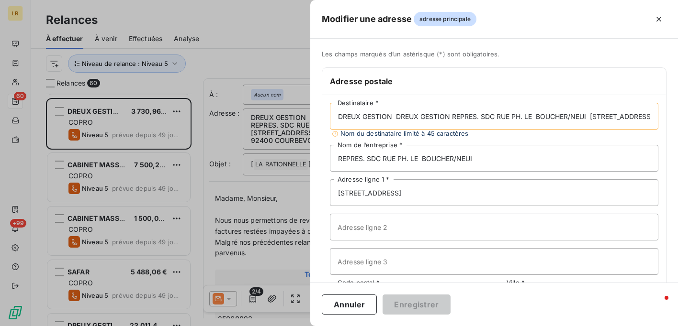
scroll to position [0, 98]
drag, startPoint x: 353, startPoint y: 116, endPoint x: 692, endPoint y: 120, distance: 339.3
click at [677, 120] on html "LR 60 +99 Relances À effectuer À venir Effectuées Analyse Niveau de relance : N…" at bounding box center [339, 163] width 678 height 326
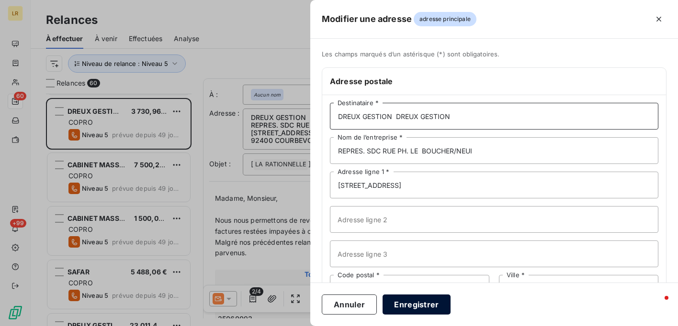
type input "DREUX GESTION DREUX GESTION"
click at [418, 305] on button "Enregistrer" at bounding box center [416, 305] width 68 height 20
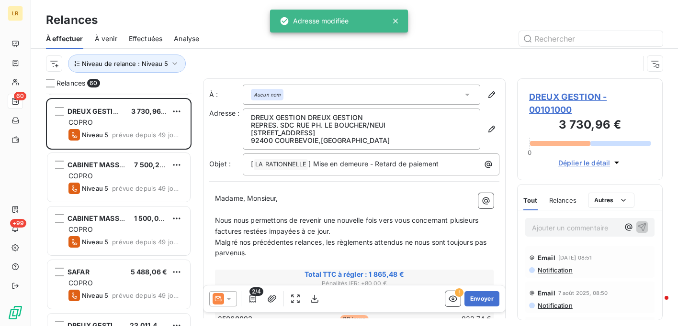
click at [555, 271] on span "Notification" at bounding box center [554, 271] width 36 height 8
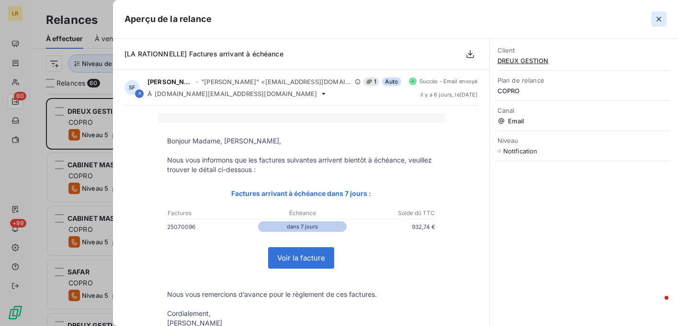
click at [658, 18] on icon "button" at bounding box center [659, 19] width 10 height 10
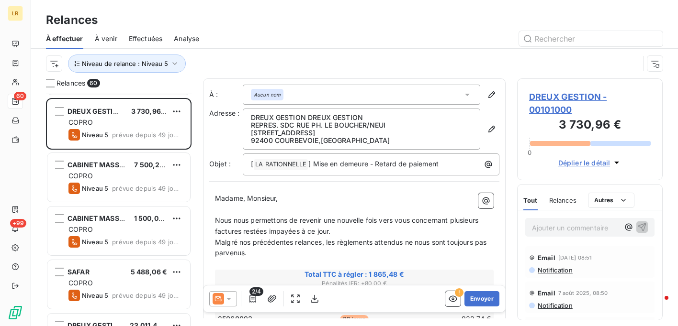
click at [562, 200] on span "Relances" at bounding box center [562, 201] width 27 height 8
click at [559, 198] on span "Relances" at bounding box center [562, 201] width 29 height 8
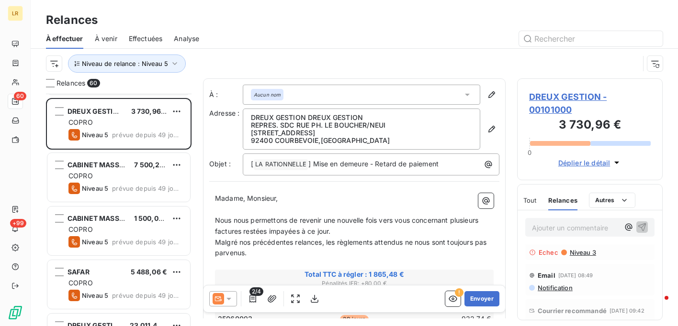
scroll to position [191, 0]
click at [572, 260] on span "Niveau 3" at bounding box center [581, 256] width 27 height 8
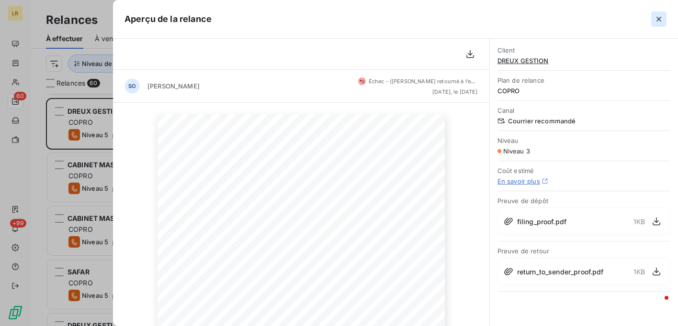
click at [657, 17] on icon "button" at bounding box center [659, 19] width 10 height 10
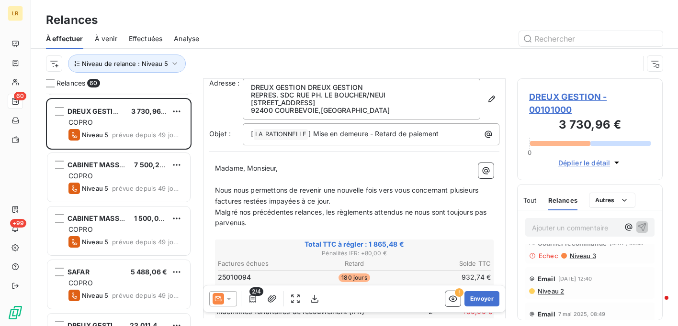
scroll to position [96, 0]
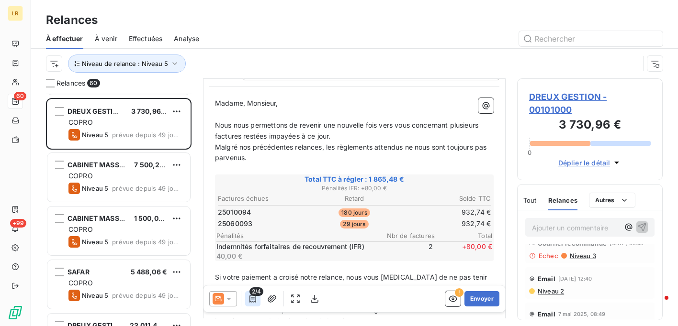
click at [251, 301] on icon "button" at bounding box center [253, 299] width 10 height 10
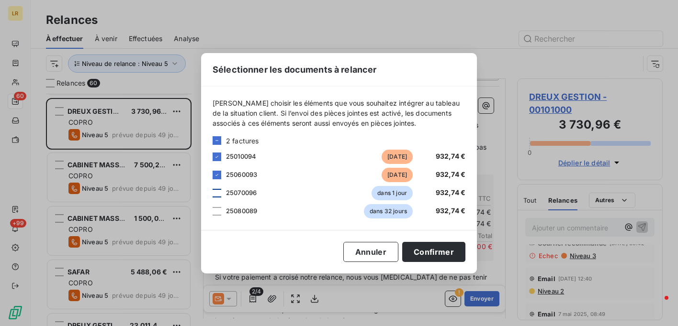
click at [216, 193] on div at bounding box center [216, 193] width 9 height 9
click at [434, 251] on button "Confirmer" at bounding box center [433, 252] width 63 height 20
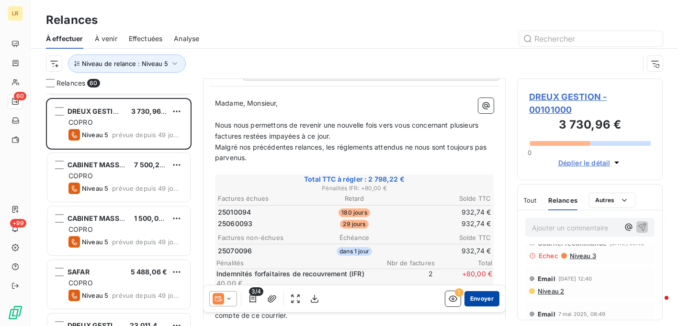
click at [474, 300] on button "Envoyer" at bounding box center [481, 298] width 35 height 15
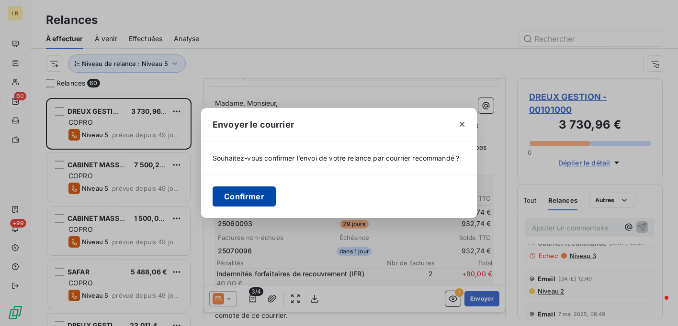
click at [249, 196] on button "Confirmer" at bounding box center [243, 197] width 63 height 20
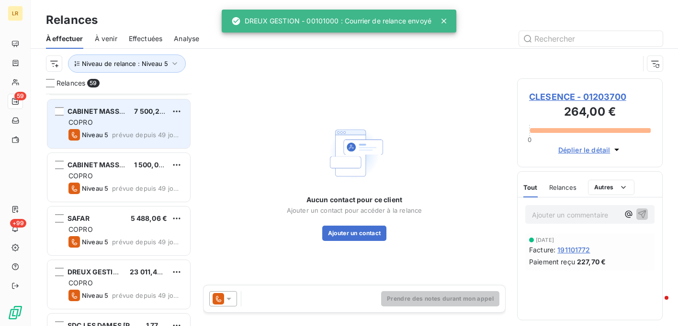
click at [121, 120] on div "COPRO" at bounding box center [125, 123] width 114 height 10
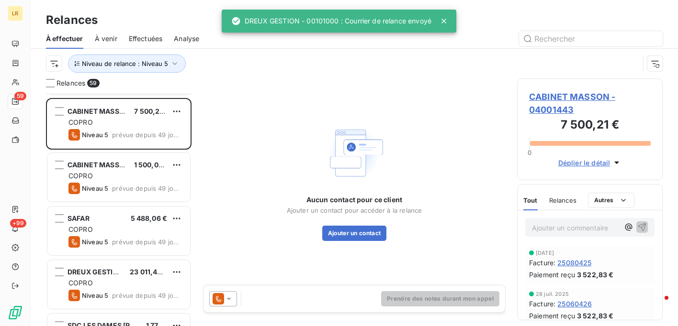
click at [230, 298] on icon at bounding box center [228, 299] width 5 height 2
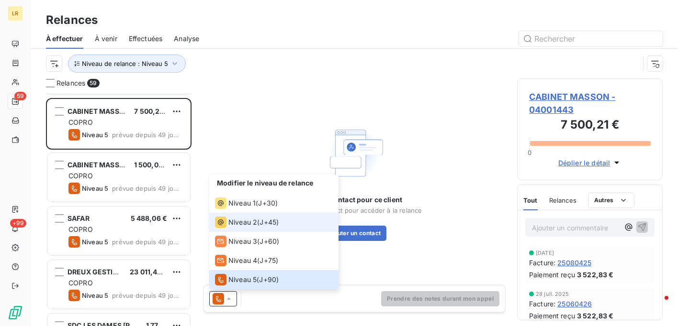
drag, startPoint x: 235, startPoint y: 223, endPoint x: 506, endPoint y: 206, distance: 270.8
click at [235, 222] on span "Niveau 2" at bounding box center [242, 223] width 29 height 10
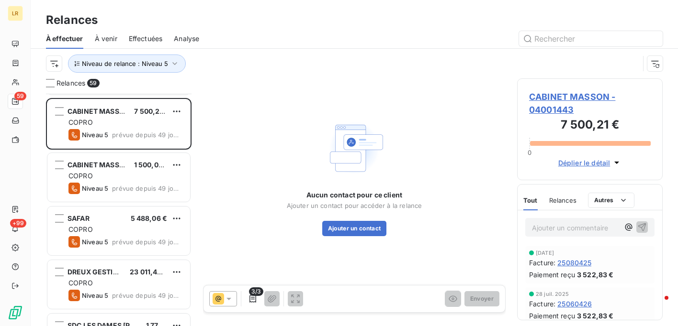
click at [568, 199] on span "Relances" at bounding box center [562, 201] width 27 height 8
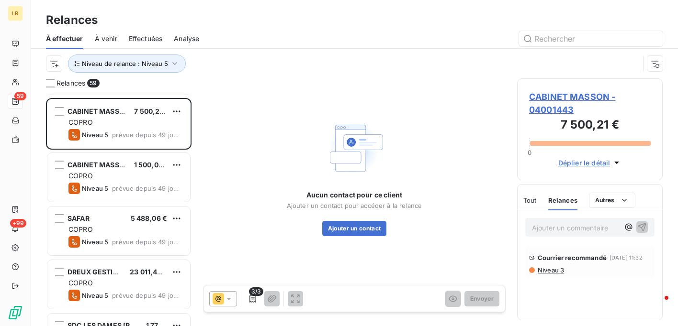
click at [230, 300] on icon at bounding box center [229, 299] width 10 height 10
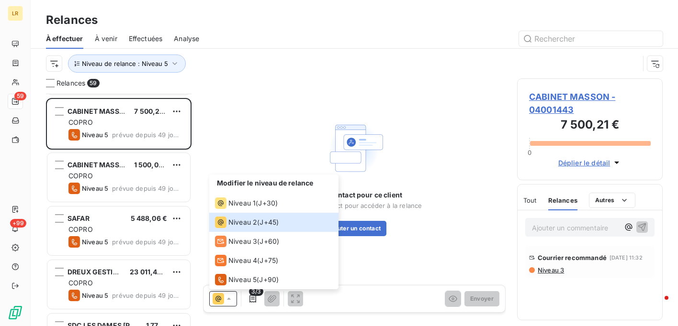
click at [440, 234] on div "Aucun contact pour ce client Ajouter un contact pour accéder à la relance Ajout…" at bounding box center [354, 176] width 302 height 197
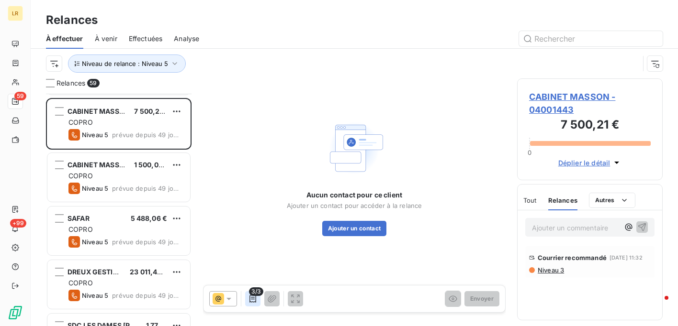
click at [251, 298] on icon "button" at bounding box center [253, 299] width 10 height 10
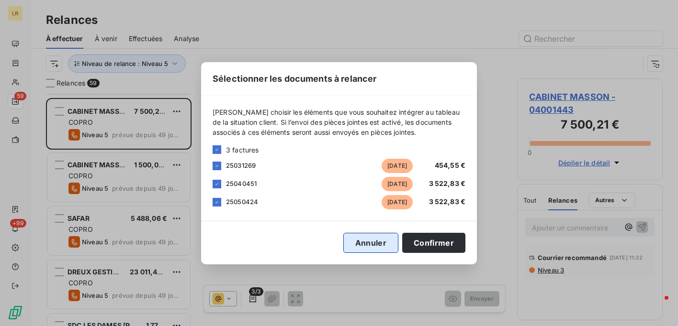
click at [380, 245] on button "Annuler" at bounding box center [370, 243] width 55 height 20
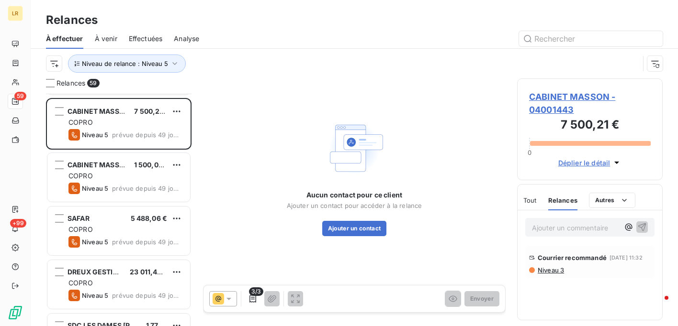
click at [546, 274] on span "Niveau 3" at bounding box center [549, 271] width 27 height 8
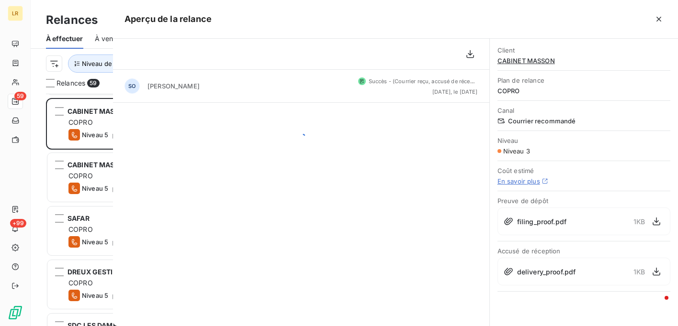
scroll to position [225, 138]
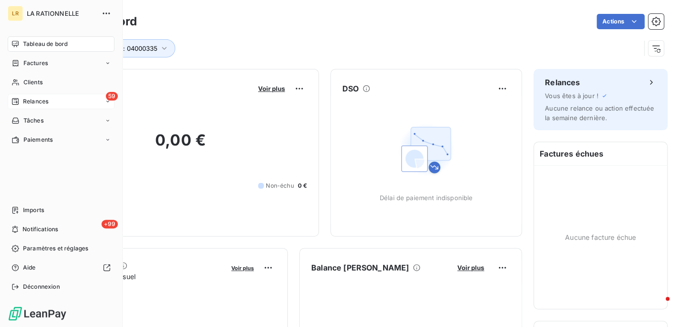
click at [48, 100] on div "59 Relances" at bounding box center [61, 101] width 107 height 15
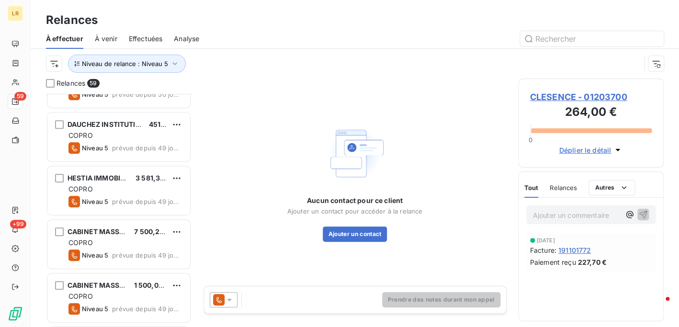
scroll to position [383, 0]
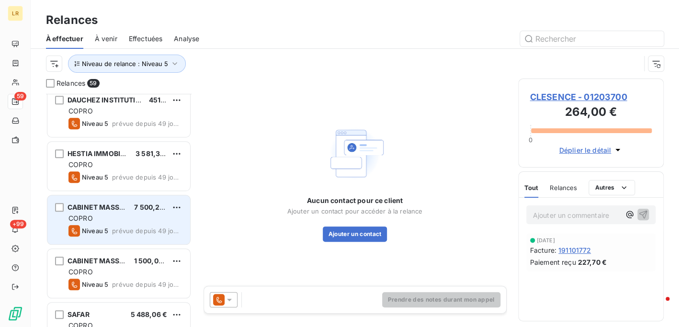
click at [106, 215] on div "COPRO" at bounding box center [125, 218] width 114 height 10
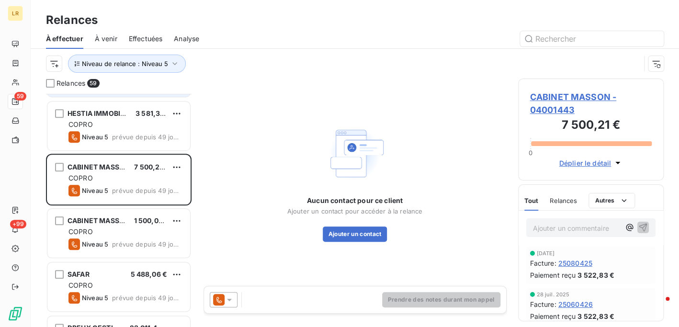
scroll to position [479, 0]
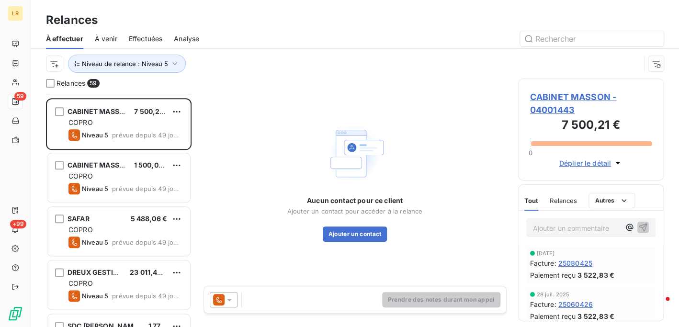
click at [231, 298] on icon at bounding box center [229, 300] width 10 height 10
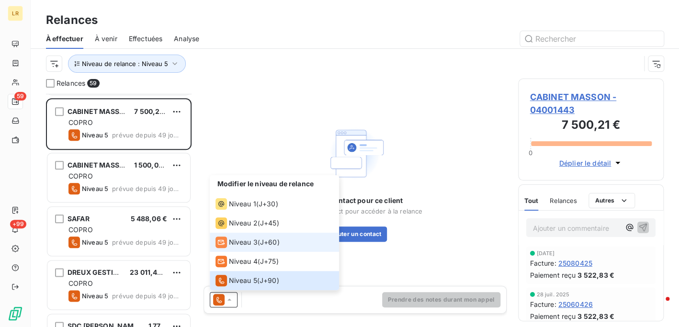
click at [241, 238] on span "Niveau 3" at bounding box center [243, 242] width 29 height 10
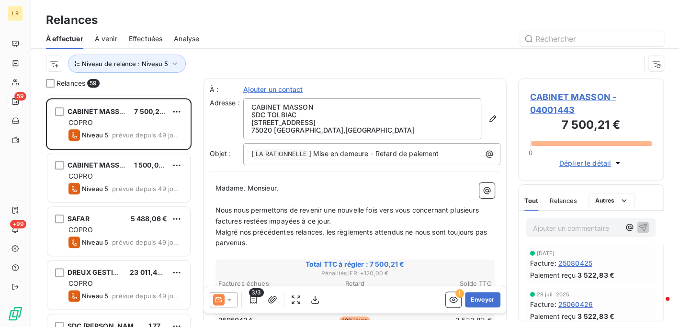
click at [568, 200] on span "Relances" at bounding box center [562, 201] width 27 height 8
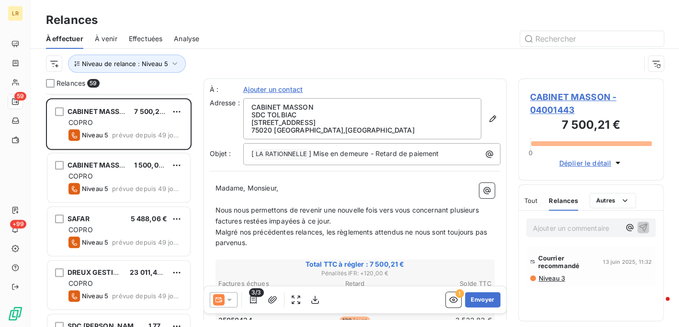
click at [543, 273] on div "Courrier recommandé 13 juin 2025, 11:32 Niveau 3" at bounding box center [591, 266] width 122 height 32
click at [546, 275] on span "Niveau 3" at bounding box center [550, 278] width 27 height 8
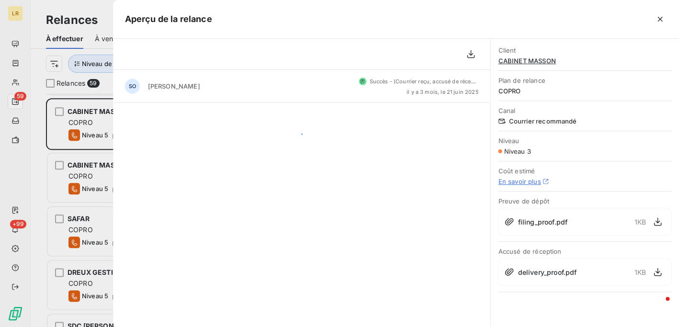
scroll to position [226, 138]
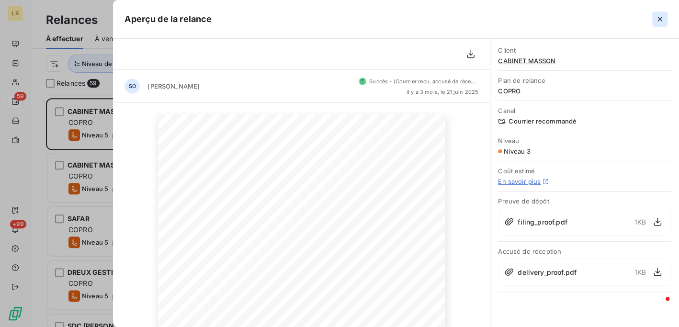
click at [657, 18] on icon "button" at bounding box center [660, 19] width 10 height 10
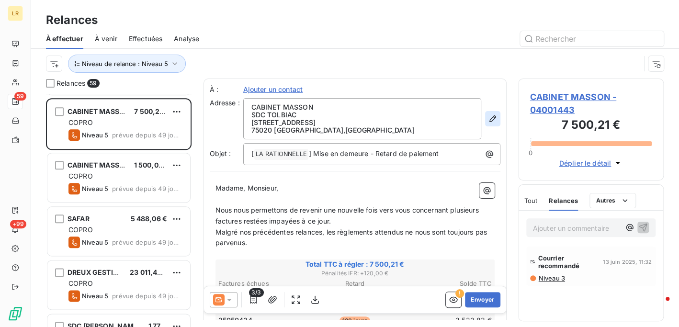
click at [488, 116] on icon "button" at bounding box center [493, 119] width 10 height 10
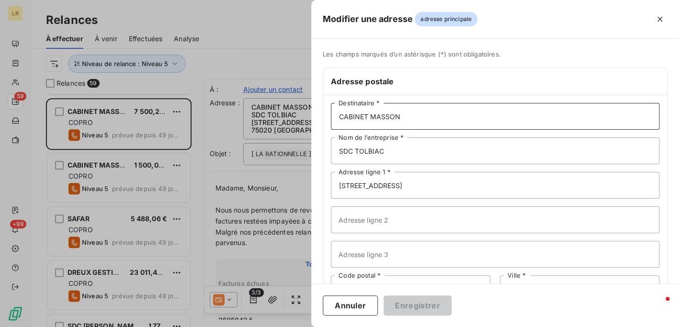
click at [435, 112] on input "CABINET MASSON" at bounding box center [495, 116] width 328 height 27
paste input "CABINET MASSON 60 BOULEVARD DE CHARONNE 75020 PARIS"
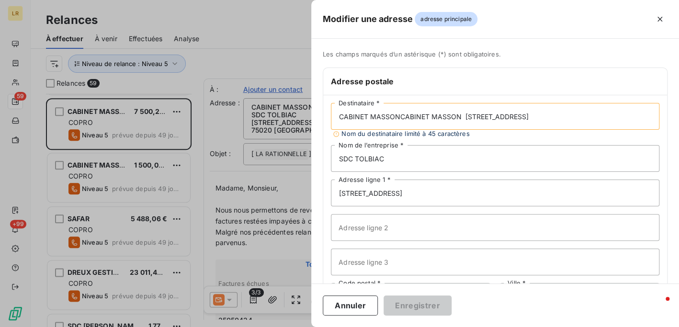
click at [399, 114] on input "CABINET MASSONCABINET MASSON 60 BOULEVARD DE CHARONNE 75020 PARIS" at bounding box center [495, 116] width 328 height 27
type input "CABINET MASSON 60 BOULEVARD DE CHARONNE 75020 PARIS"
drag, startPoint x: 401, startPoint y: 158, endPoint x: 279, endPoint y: 151, distance: 121.8
click at [282, 326] on div "Modifier une adresse adresse principale Les champs marqués d’un astérisque (*) …" at bounding box center [339, 327] width 679 height 0
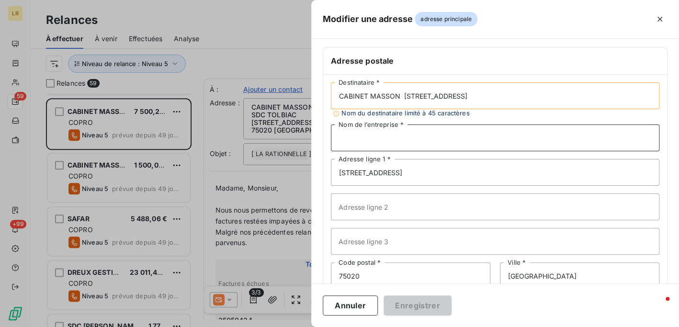
scroll to position [0, 0]
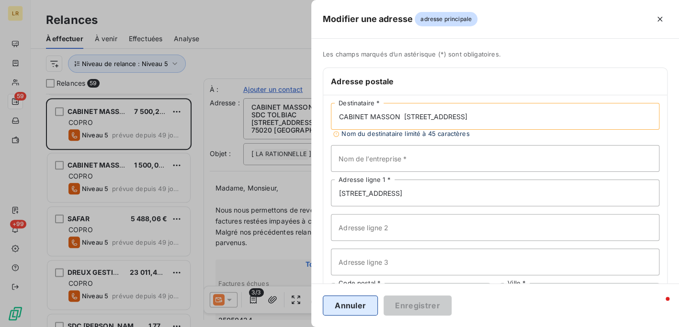
click at [357, 308] on button "Annuler" at bounding box center [350, 305] width 55 height 20
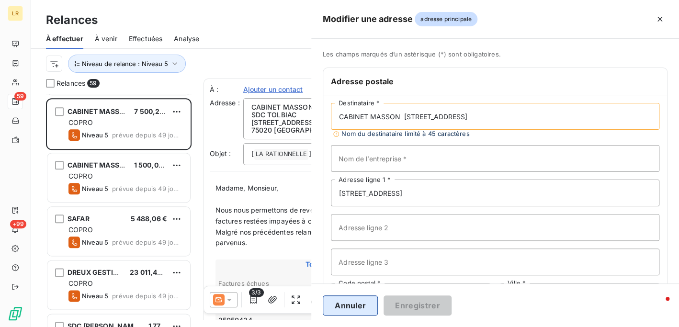
type input "CABINET MASSON"
type input "SDC TOLBIAC"
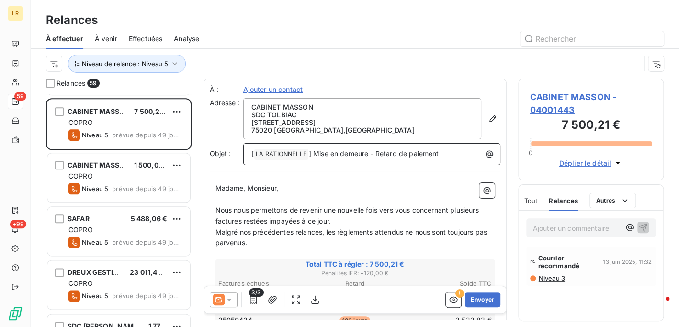
click at [368, 156] on span "] Mise en demeure - Retard de paiement" at bounding box center [374, 153] width 130 height 8
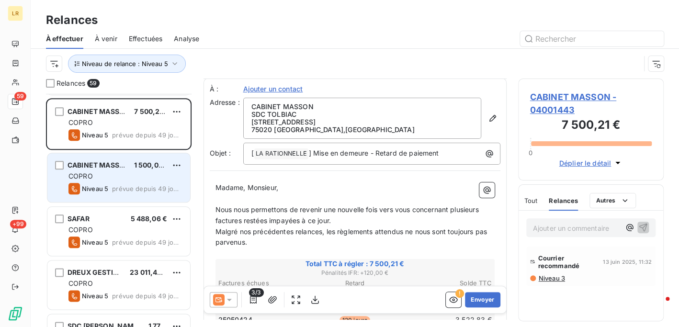
click at [81, 174] on span "COPRO" at bounding box center [80, 176] width 24 height 8
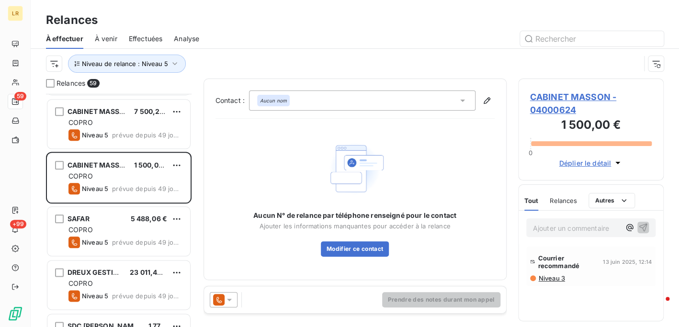
click at [227, 296] on icon at bounding box center [229, 300] width 10 height 10
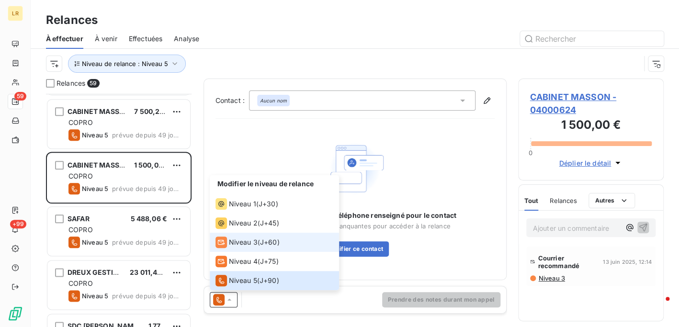
click at [237, 239] on span "Niveau 3" at bounding box center [243, 242] width 29 height 10
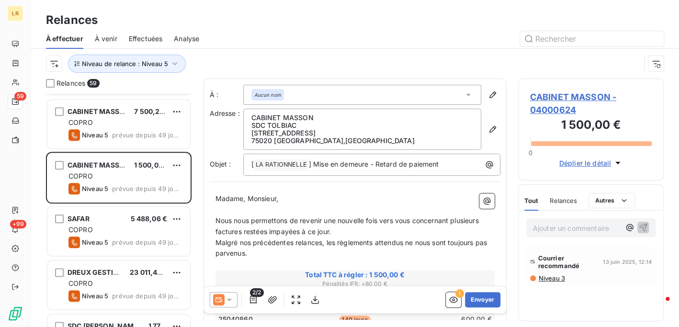
scroll to position [526, 0]
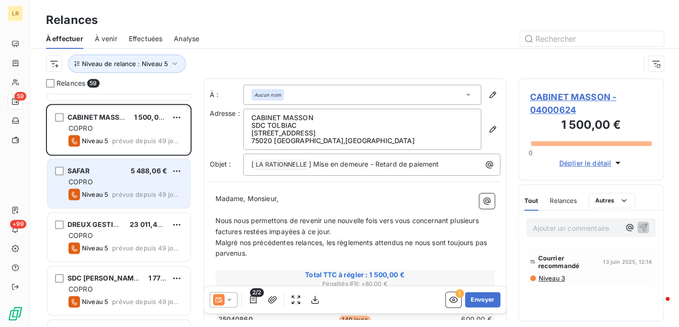
click at [122, 171] on div "SAFAR 5 488,06 €" at bounding box center [125, 171] width 114 height 9
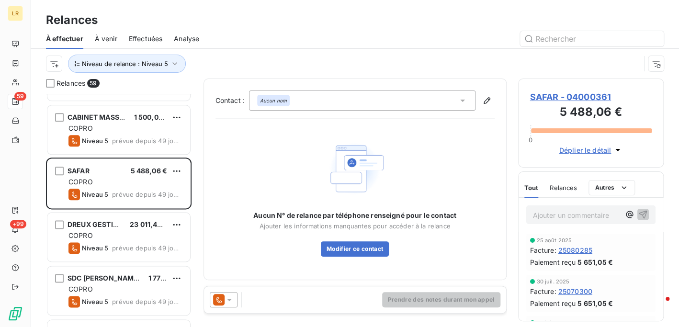
click at [140, 34] on span "Effectuées" at bounding box center [146, 39] width 34 height 10
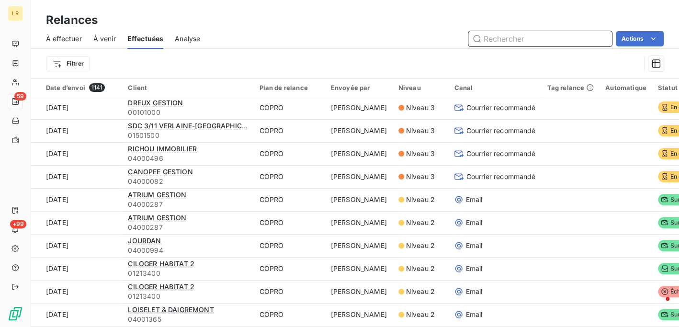
click at [67, 35] on span "À effectuer" at bounding box center [64, 39] width 36 height 10
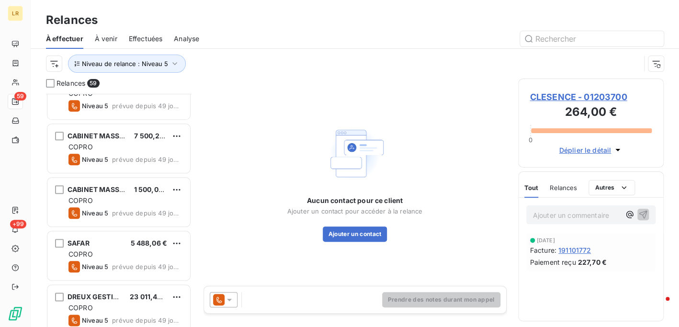
scroll to position [431, 0]
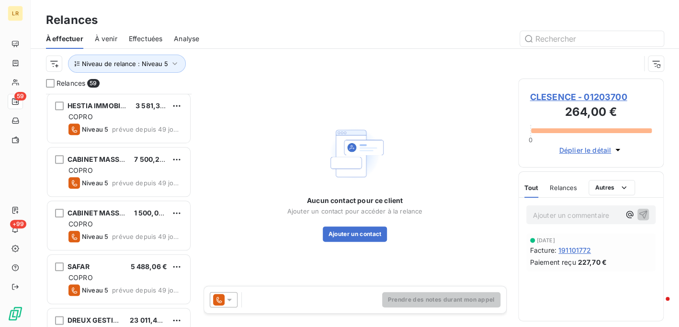
click at [272, 61] on div "Niveau de relance : Niveau 5" at bounding box center [343, 64] width 594 height 18
